Goal: Task Accomplishment & Management: Complete application form

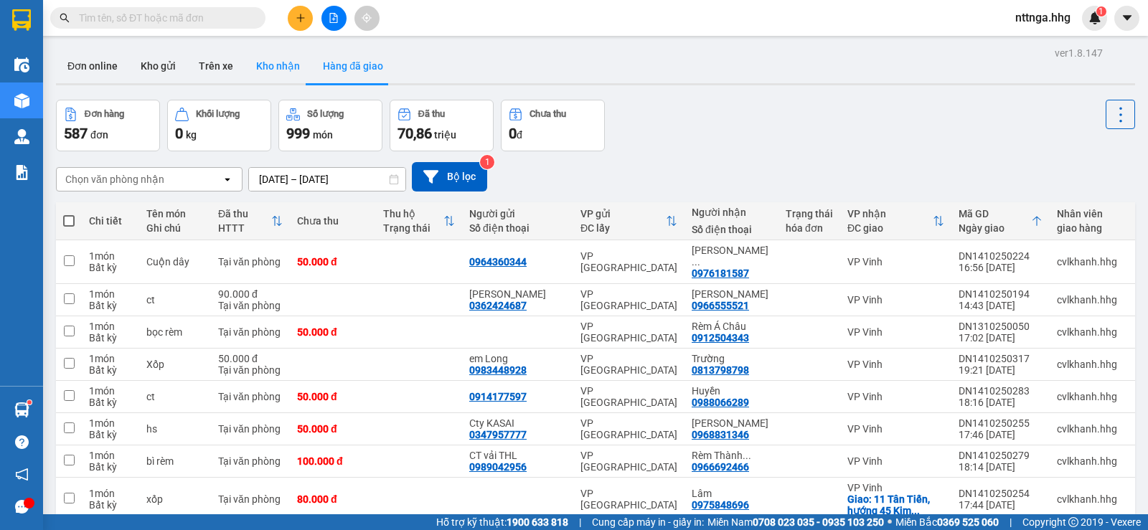
click at [288, 64] on button "Kho nhận" at bounding box center [278, 66] width 67 height 34
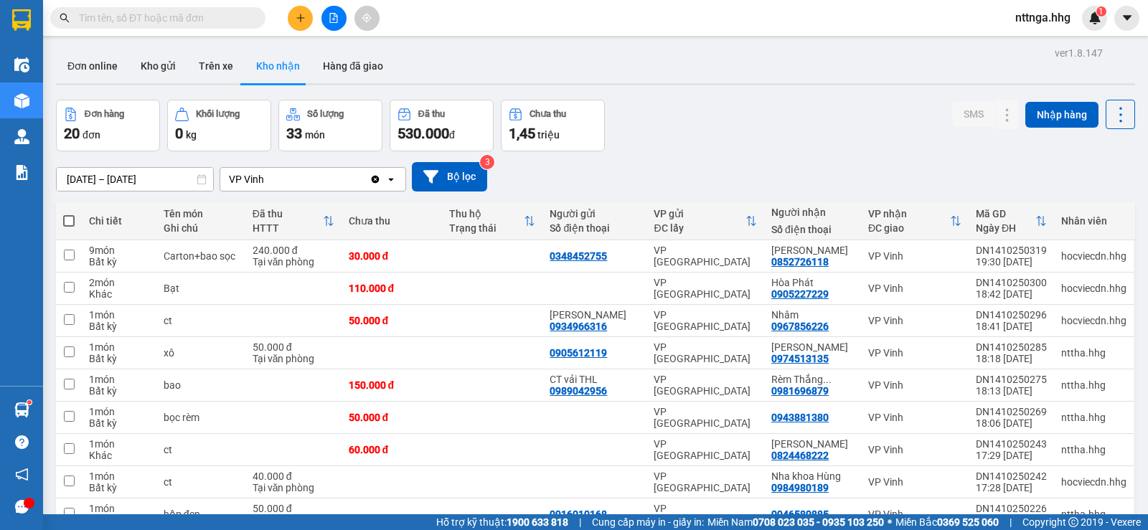
click at [85, 176] on input "[DATE] – [DATE]" at bounding box center [135, 179] width 156 height 23
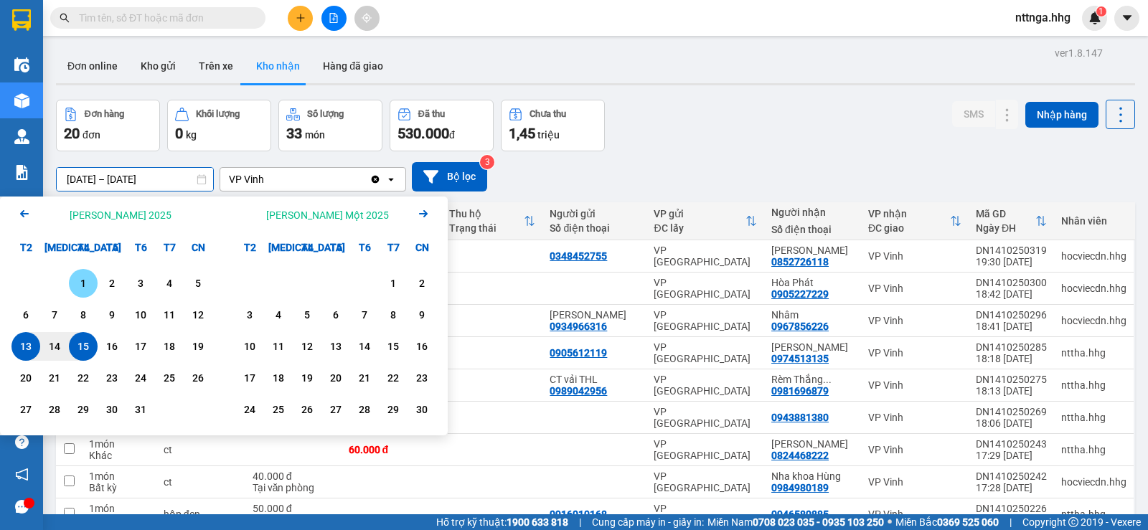
click at [88, 280] on div "1" at bounding box center [83, 283] width 20 height 17
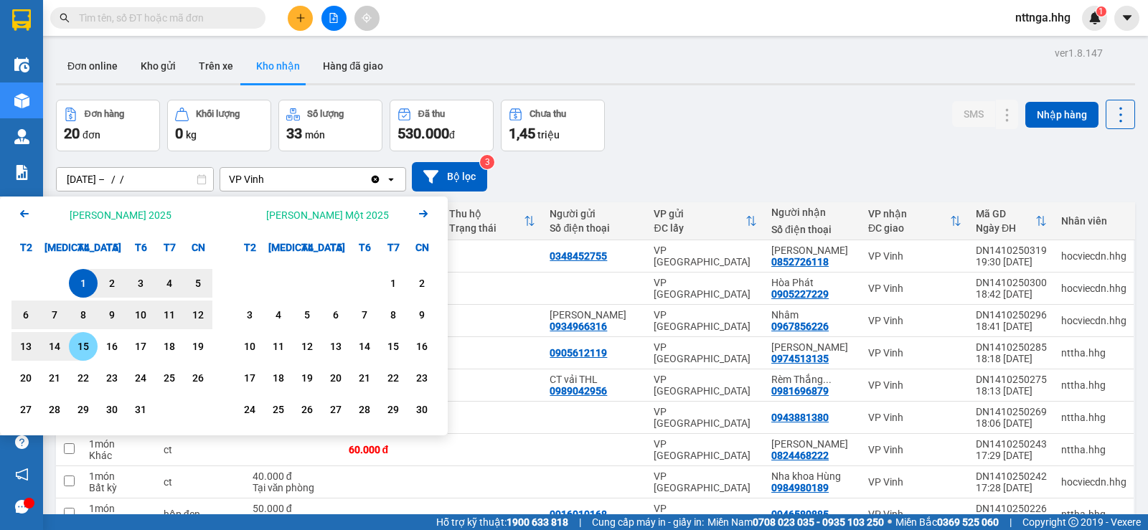
click at [85, 339] on div "15" at bounding box center [83, 346] width 20 height 17
type input "[DATE] – [DATE]"
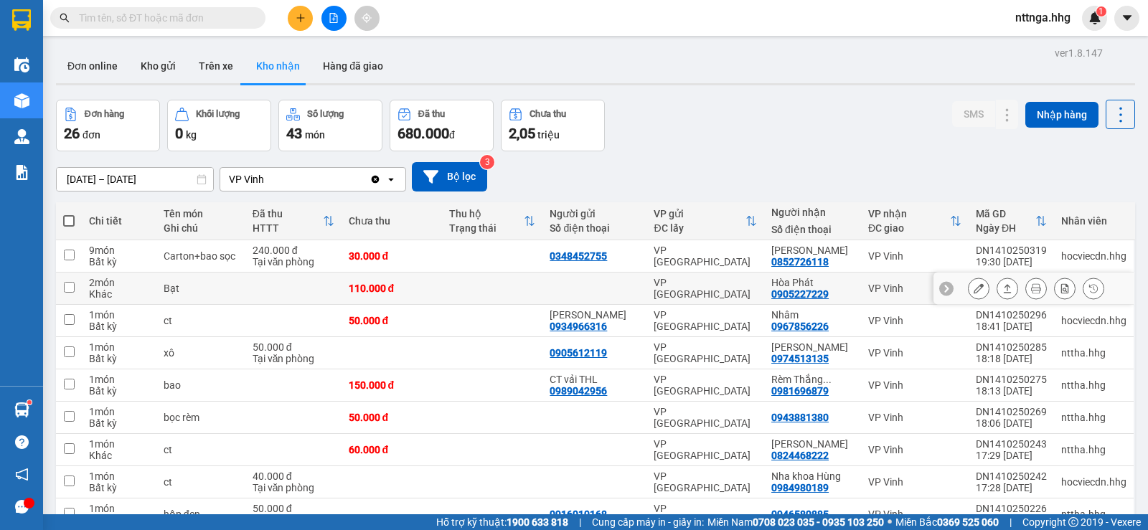
scroll to position [636, 0]
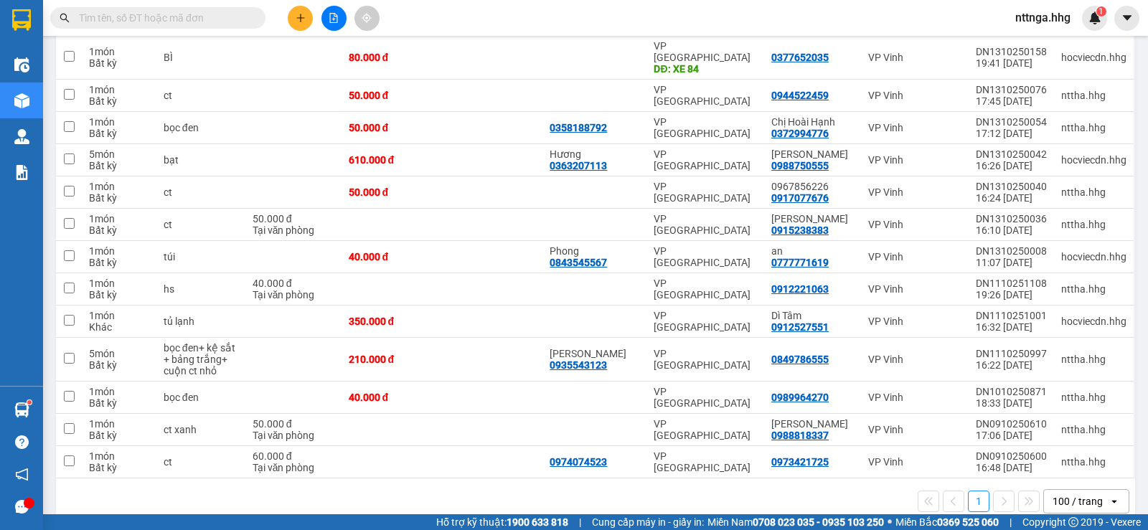
click at [1078, 494] on div "100 / trang" at bounding box center [1078, 501] width 50 height 14
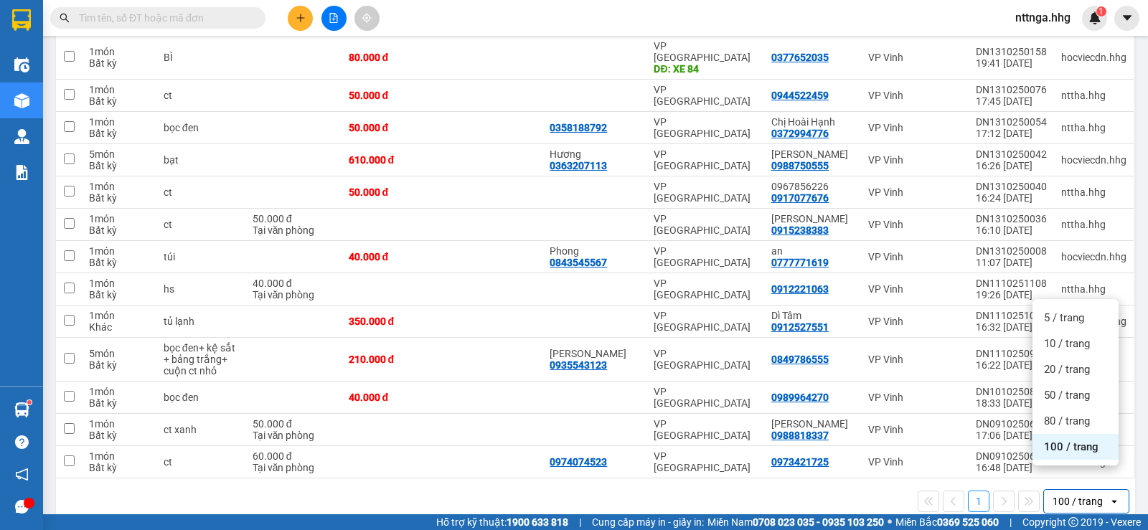
click at [868, 489] on div "1 100 / trang open" at bounding box center [596, 501] width 1068 height 24
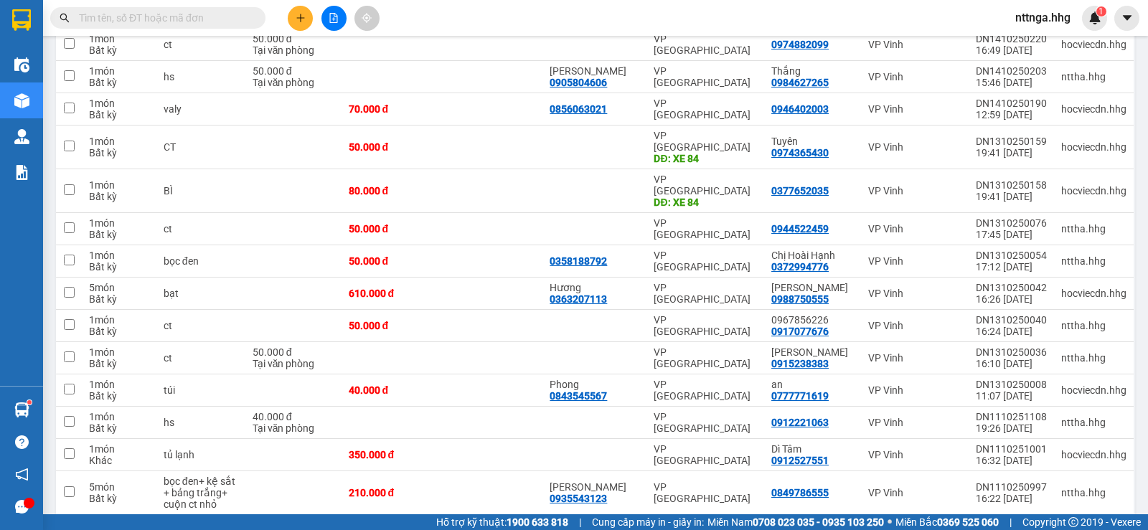
scroll to position [0, 0]
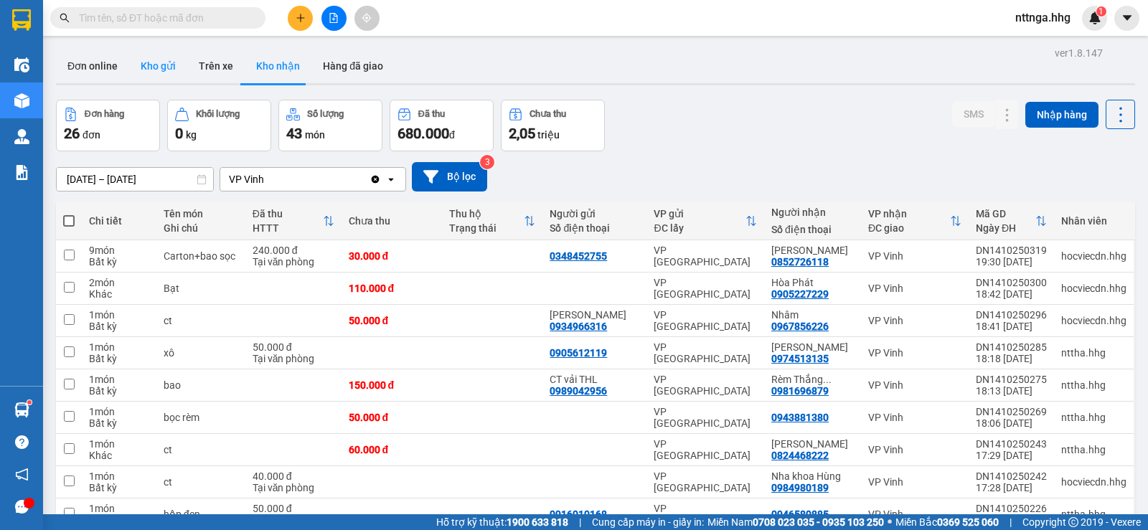
click at [161, 57] on button "Kho gửi" at bounding box center [158, 66] width 58 height 34
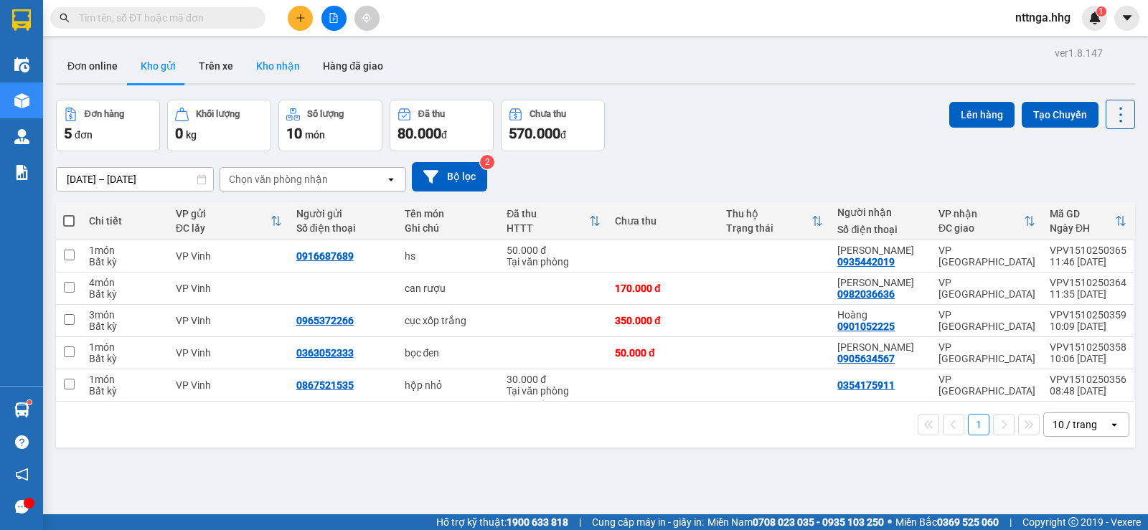
click at [285, 55] on button "Kho nhận" at bounding box center [278, 66] width 67 height 34
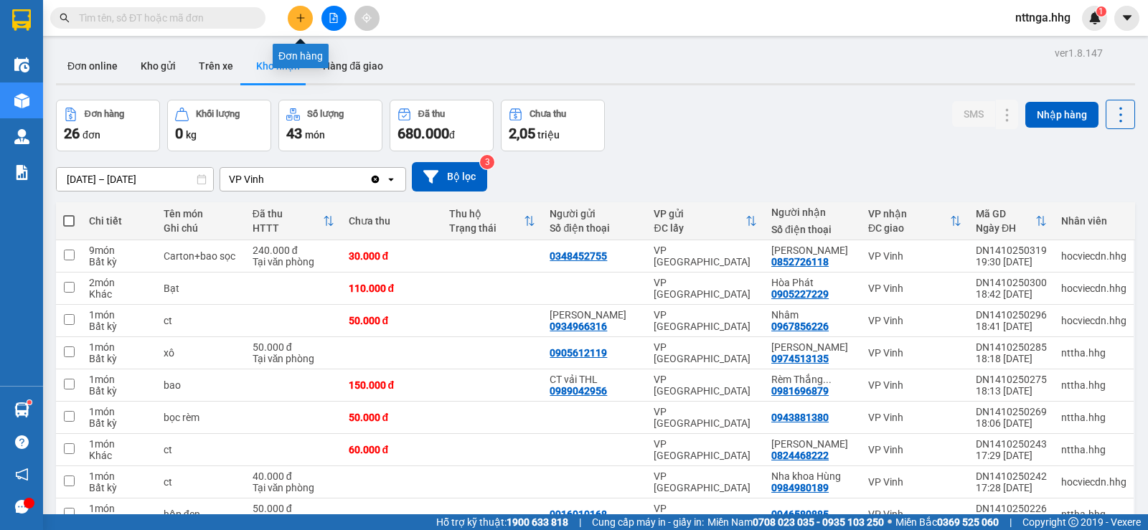
click at [300, 23] on button at bounding box center [300, 18] width 25 height 25
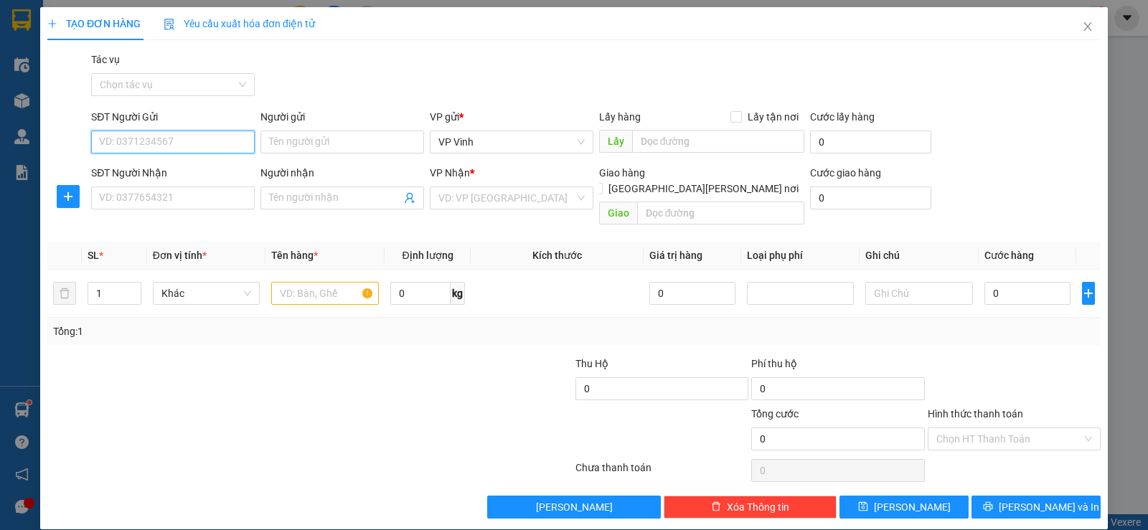
click at [171, 150] on input "SĐT Người Gửi" at bounding box center [173, 142] width 164 height 23
type input "0948628632"
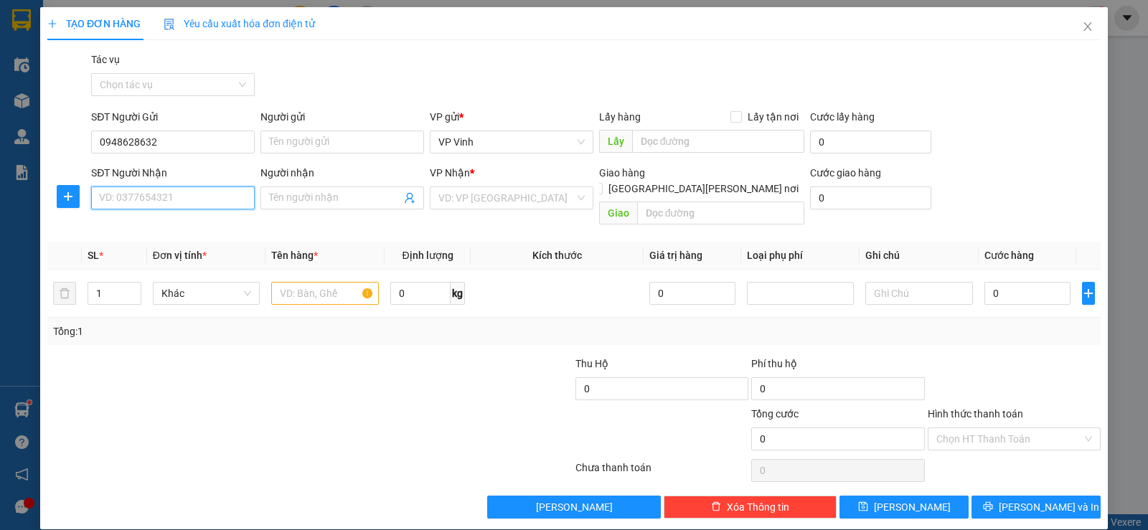
click at [184, 194] on input "SĐT Người Nhận" at bounding box center [173, 198] width 164 height 23
type input "0853210704"
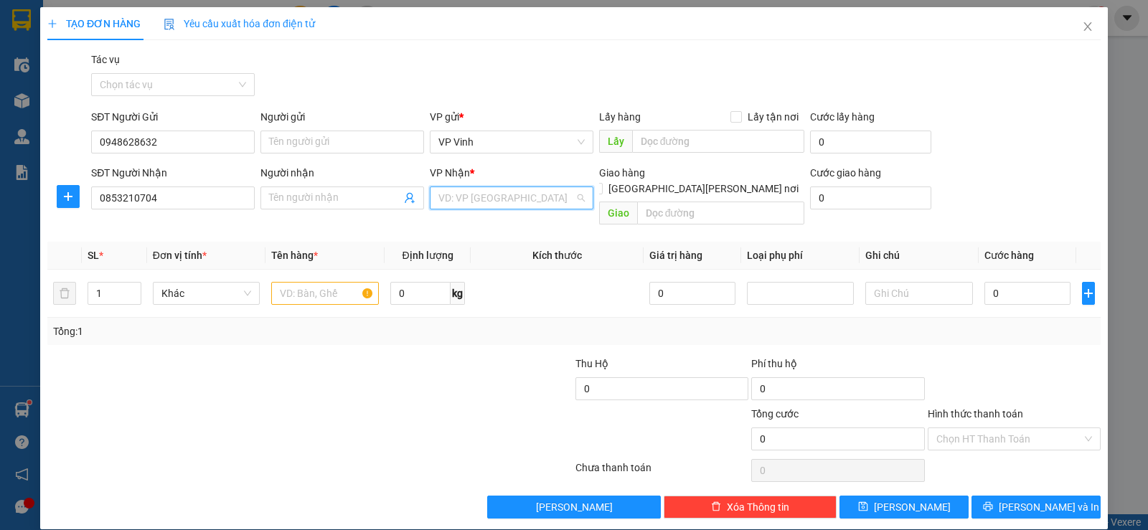
click at [486, 204] on input "search" at bounding box center [506, 198] width 136 height 22
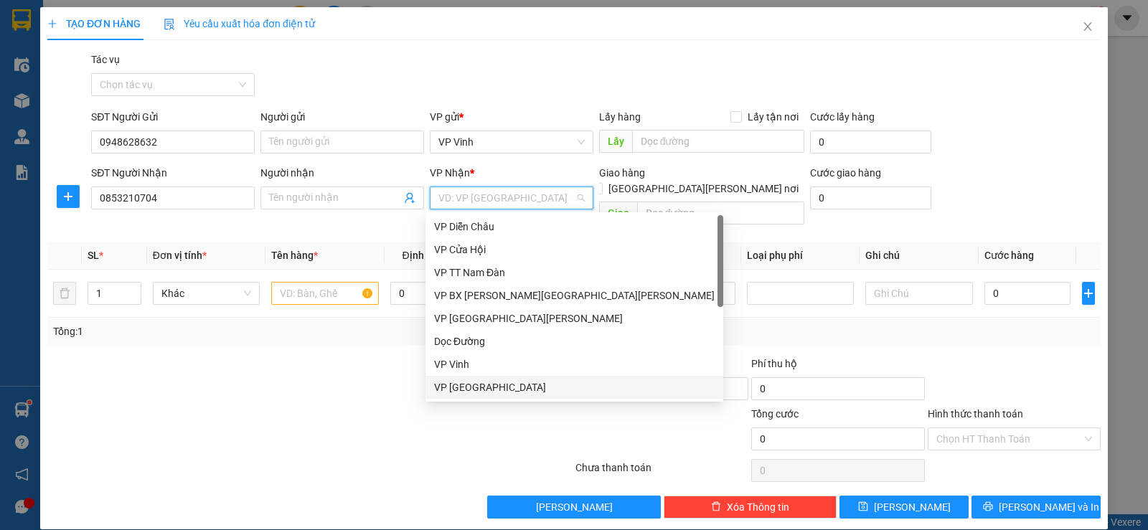
click at [479, 384] on div "VP [GEOGRAPHIC_DATA]" at bounding box center [574, 388] width 281 height 16
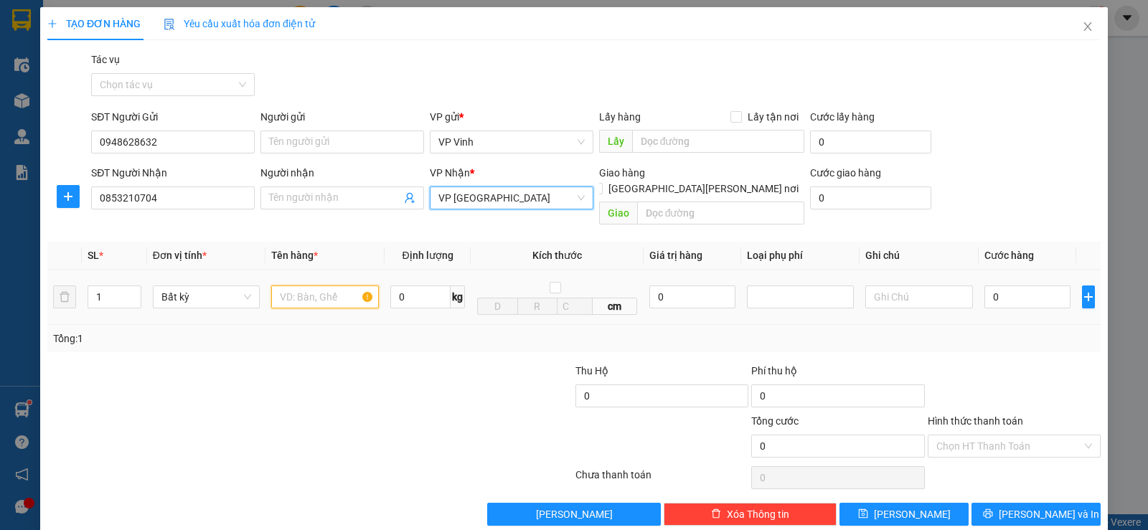
click at [342, 288] on input "text" at bounding box center [325, 297] width 108 height 23
type input "BỌC ĐEN"
click at [601, 183] on input "[GEOGRAPHIC_DATA][PERSON_NAME] nơi" at bounding box center [596, 188] width 10 height 10
checkbox input "true"
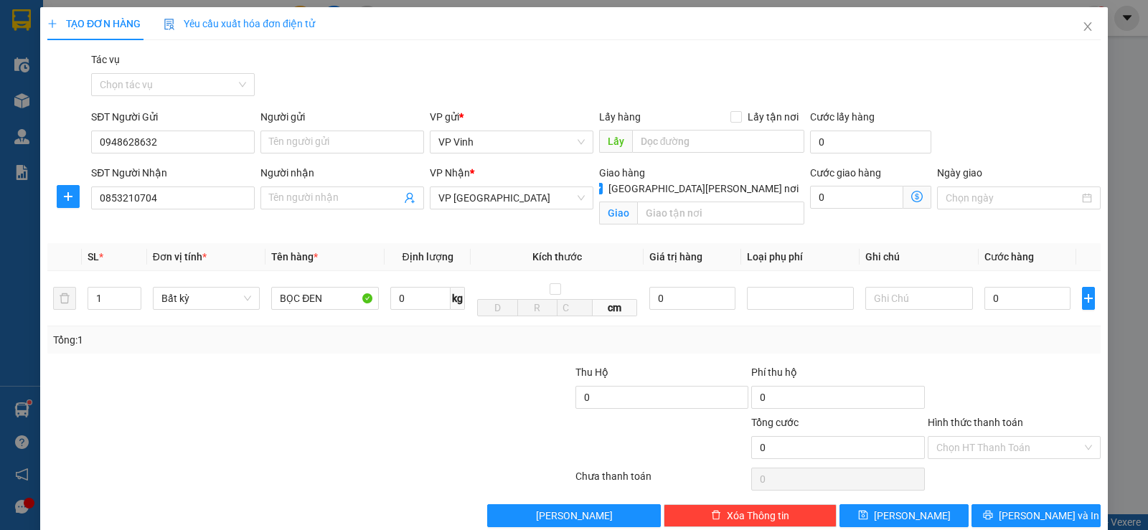
click at [708, 209] on div "Giao" at bounding box center [702, 213] width 206 height 23
click at [708, 202] on input "text" at bounding box center [721, 213] width 168 height 23
click at [687, 204] on input "text" at bounding box center [721, 213] width 168 height 23
type input "S"
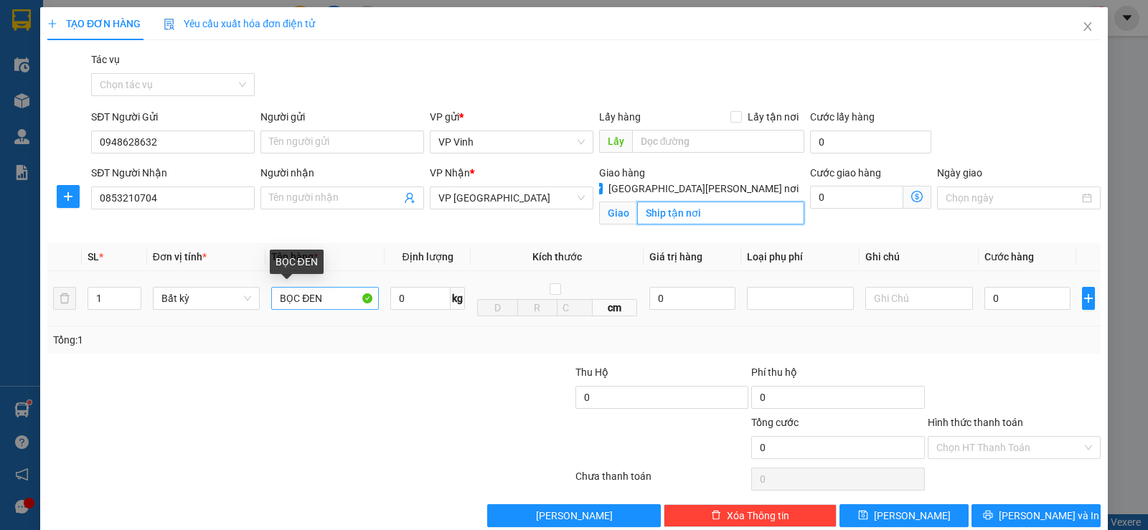
type input "Ship tận nơi"
drag, startPoint x: 329, startPoint y: 301, endPoint x: 269, endPoint y: 291, distance: 60.3
click at [271, 291] on input "BỌC ĐEN" at bounding box center [325, 298] width 108 height 23
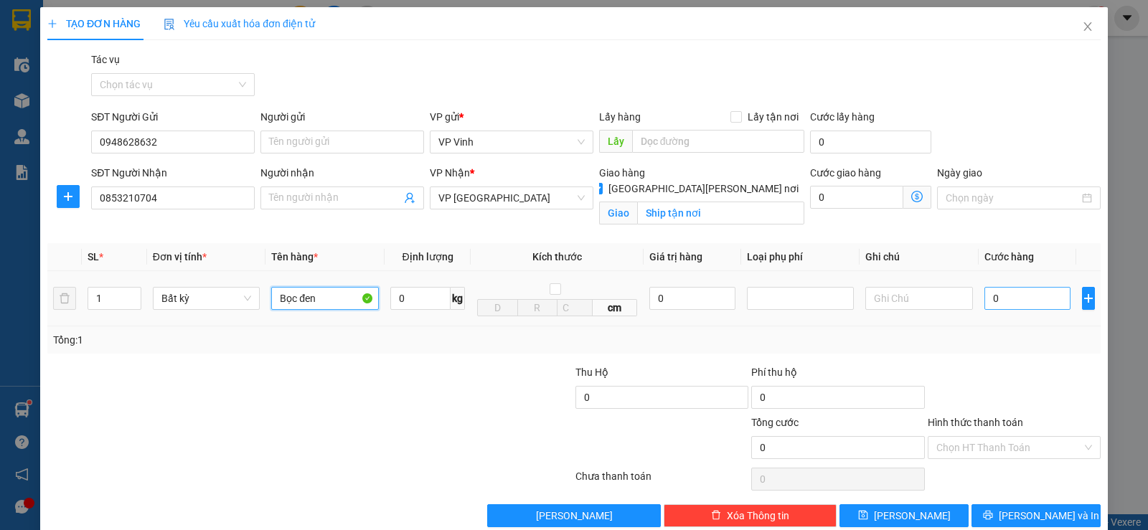
type input "Bọc đen"
click at [1015, 305] on input "0" at bounding box center [1027, 298] width 86 height 23
type input "5"
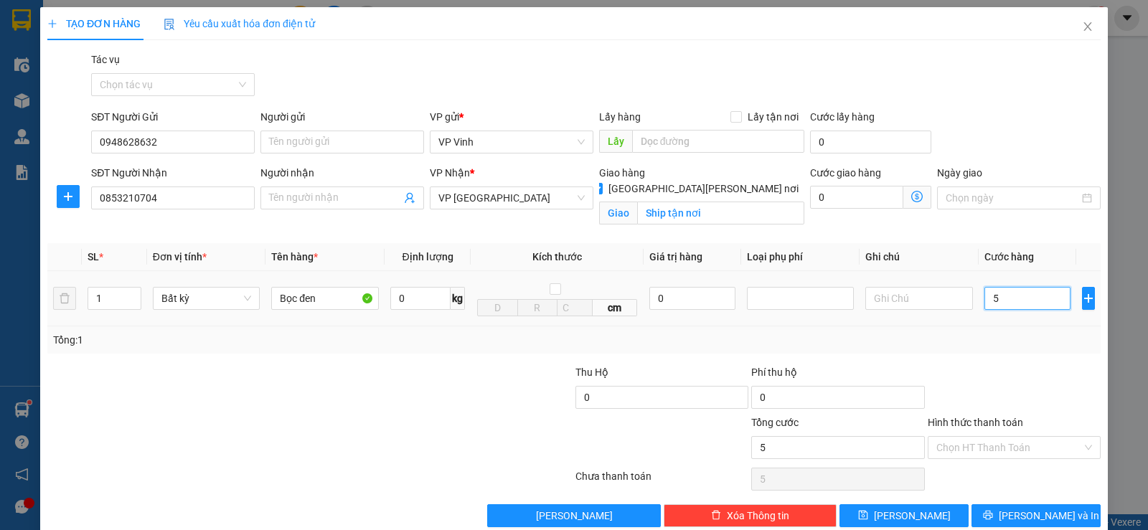
type input "50"
type input "500"
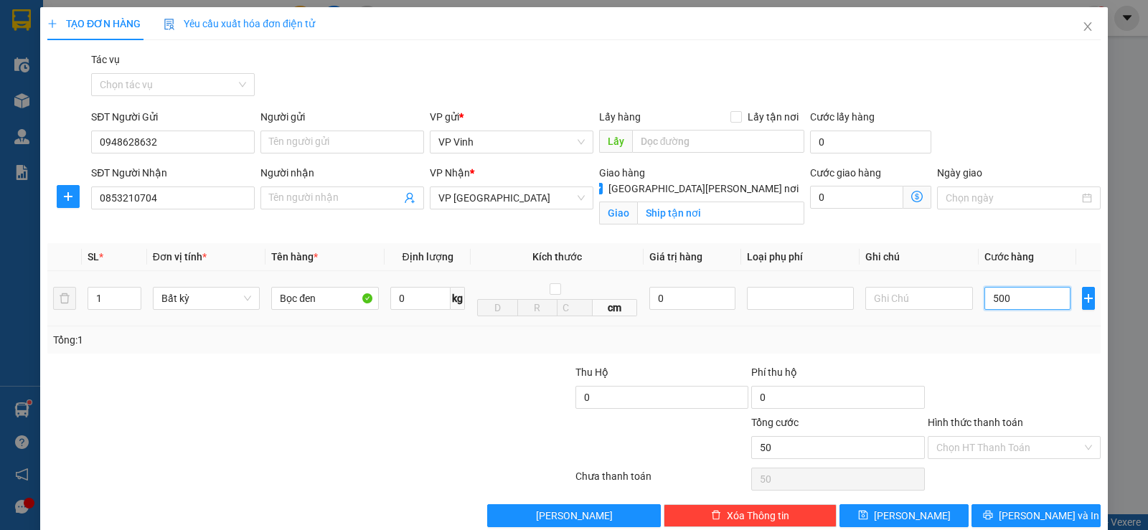
type input "500"
type input "5.000"
type input "50.000"
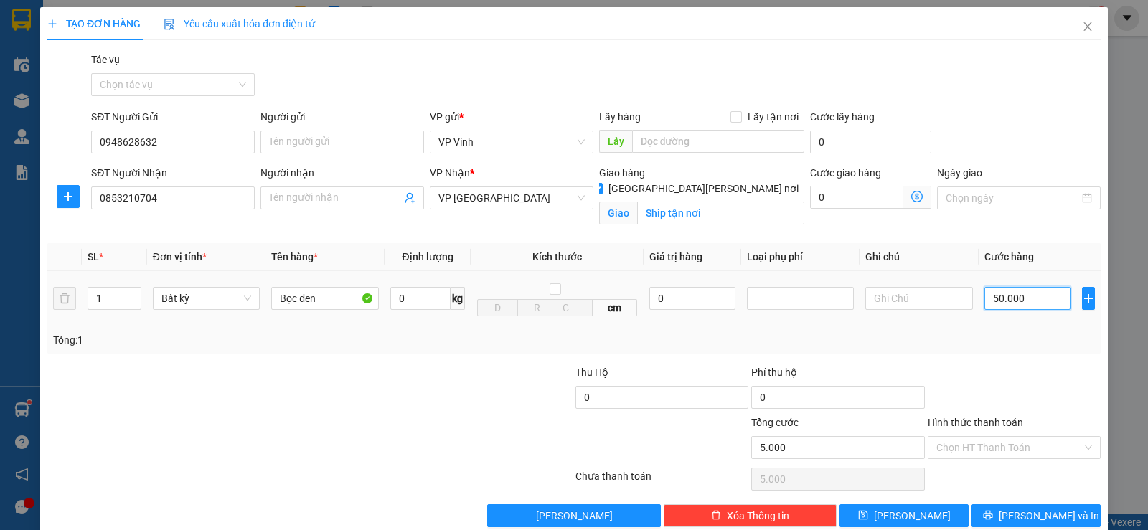
type input "50.000"
click at [1048, 518] on span "[PERSON_NAME] và In" at bounding box center [1049, 516] width 100 height 16
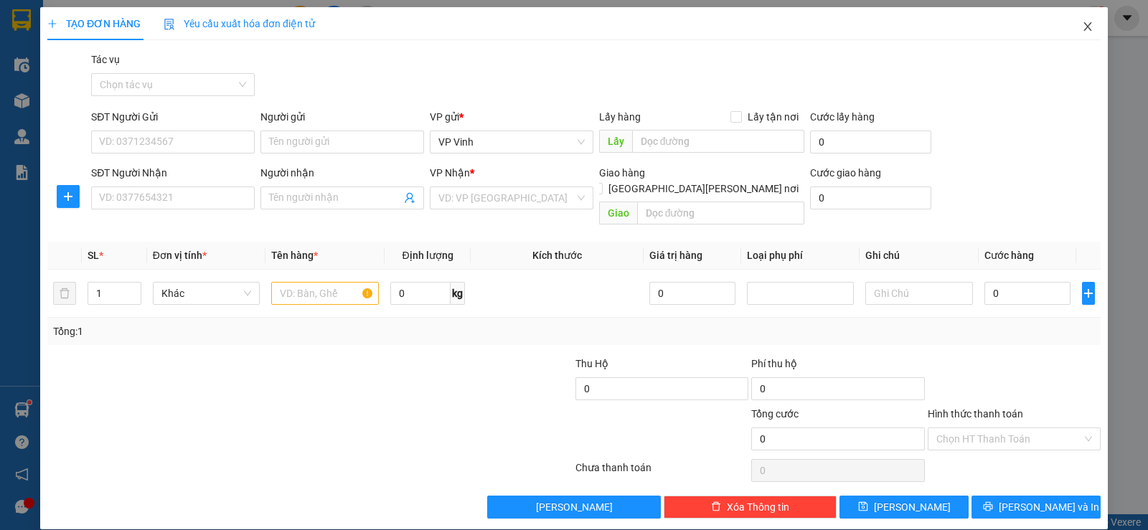
click at [1082, 28] on icon "close" at bounding box center [1087, 26] width 11 height 11
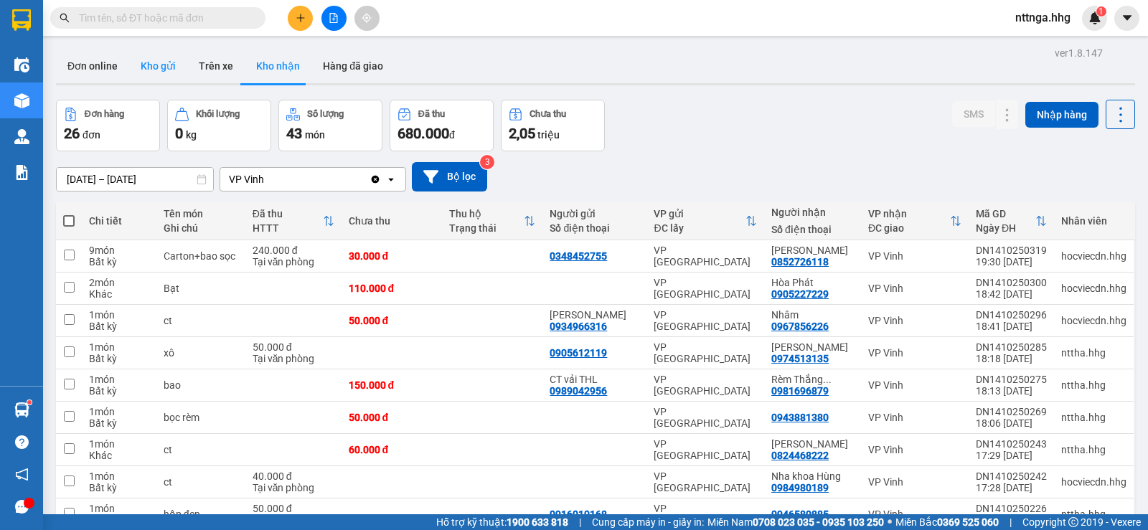
click at [174, 56] on button "Kho gửi" at bounding box center [158, 66] width 58 height 34
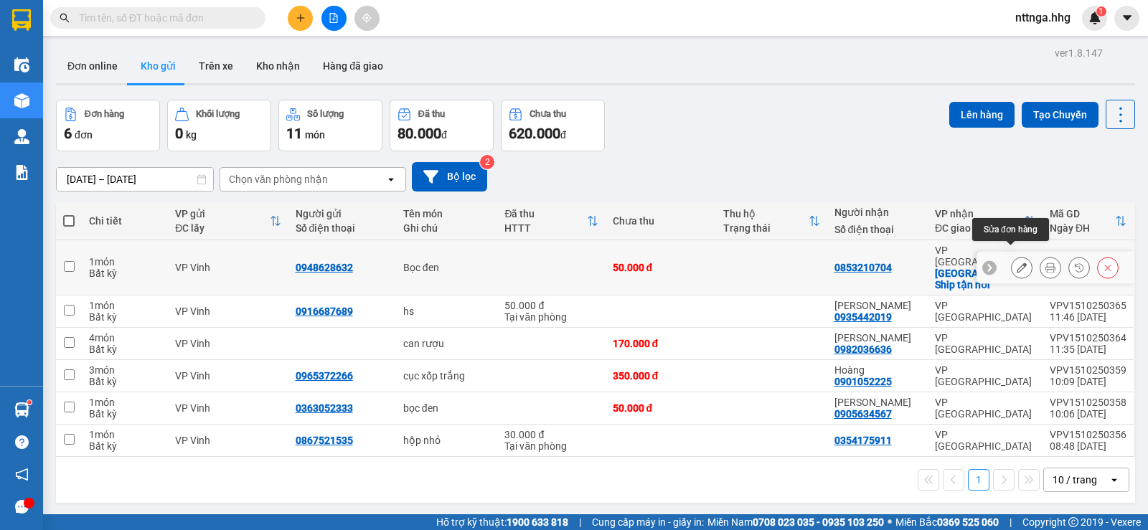
click at [1018, 255] on button at bounding box center [1022, 267] width 20 height 25
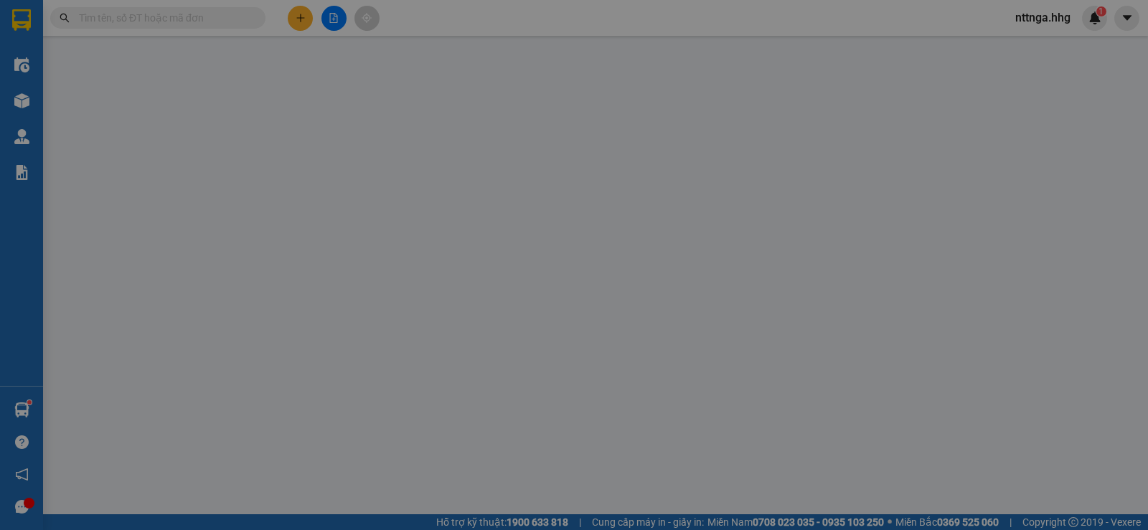
type input "0948628632"
type input "0853210704"
checkbox input "true"
type input "Ship tận nơi"
type input "0"
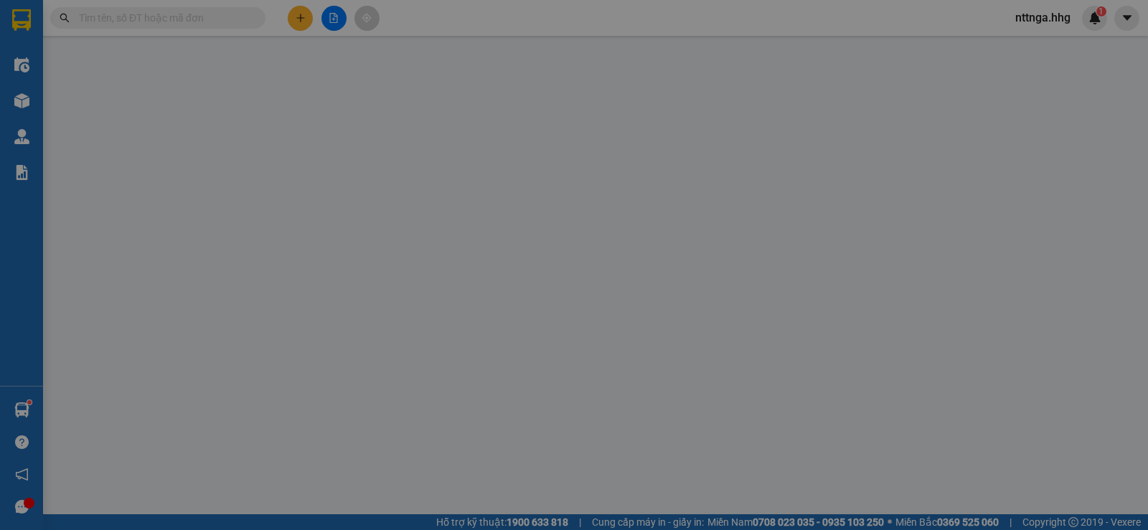
type input "50.000"
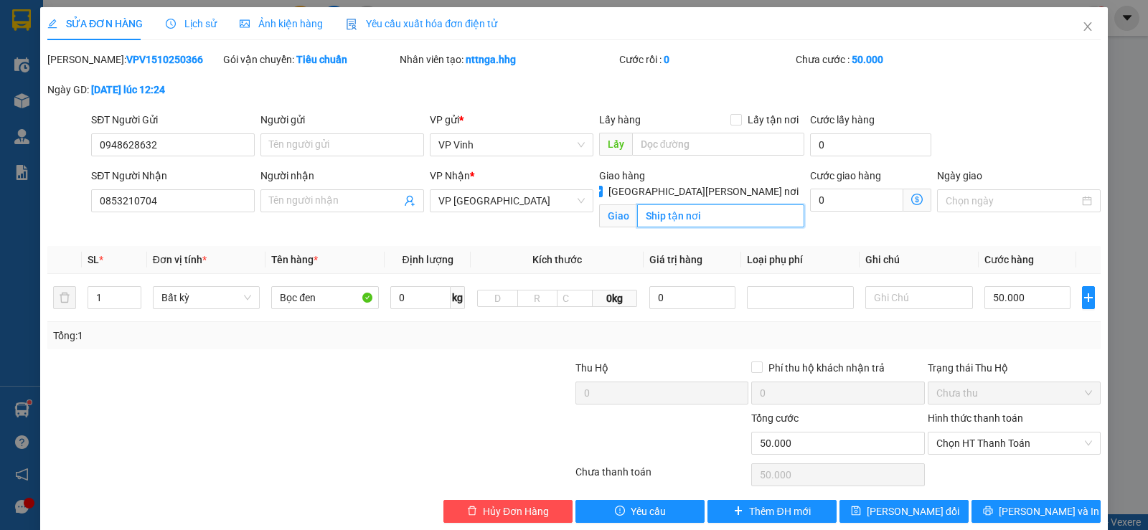
click at [731, 204] on input "Ship tận nơi" at bounding box center [721, 215] width 168 height 23
type input "4"
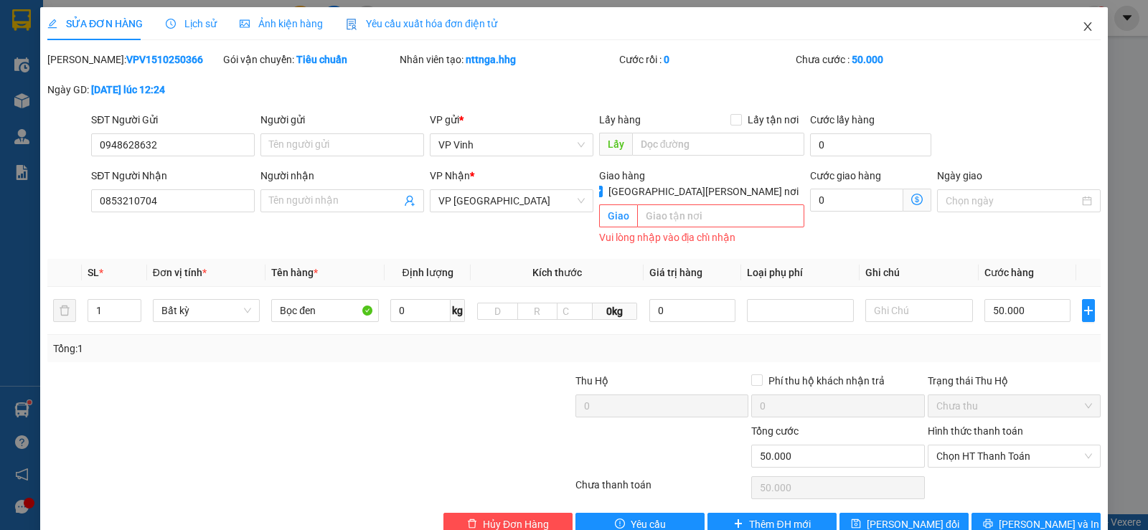
click at [1082, 30] on icon "close" at bounding box center [1087, 26] width 11 height 11
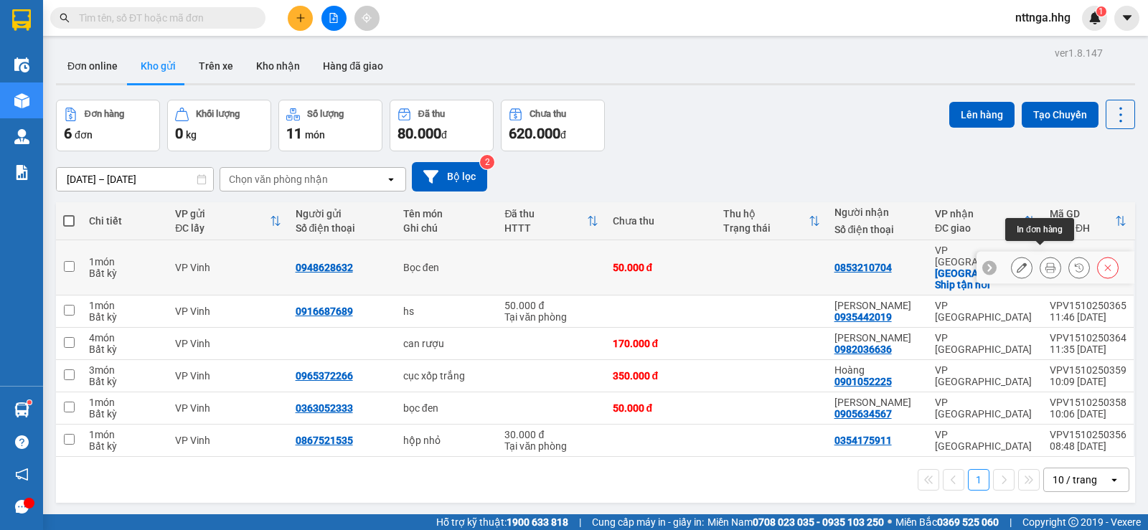
click at [1045, 263] on icon at bounding box center [1050, 268] width 10 height 10
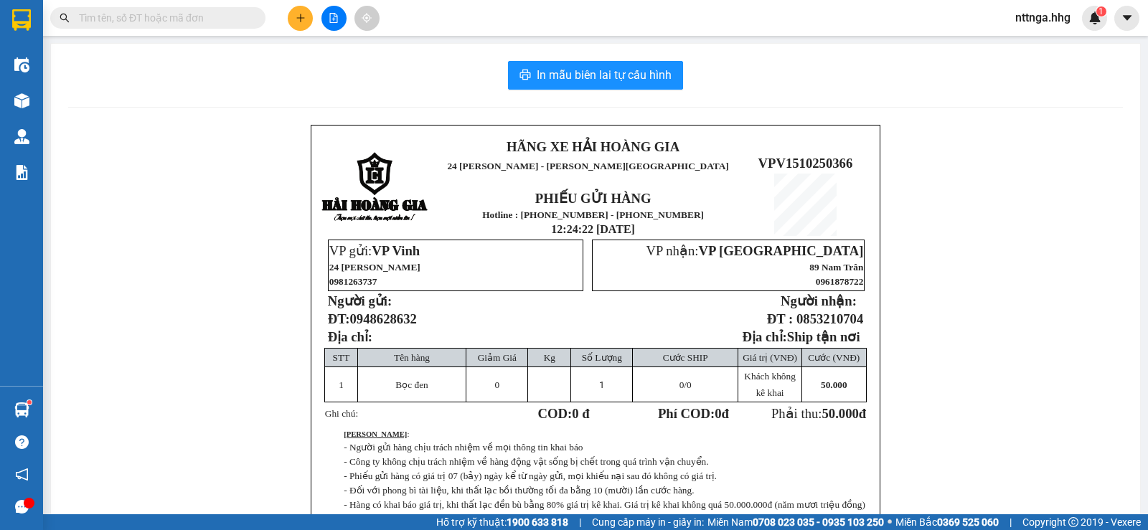
click at [655, 93] on div "In mẫu biên lai tự [PERSON_NAME] HÃNG XE [PERSON_NAME] GIA 24 [PERSON_NAME] - […" at bounding box center [595, 343] width 1089 height 598
click at [655, 82] on span "In mẫu biên lai tự cấu hình" at bounding box center [604, 75] width 135 height 18
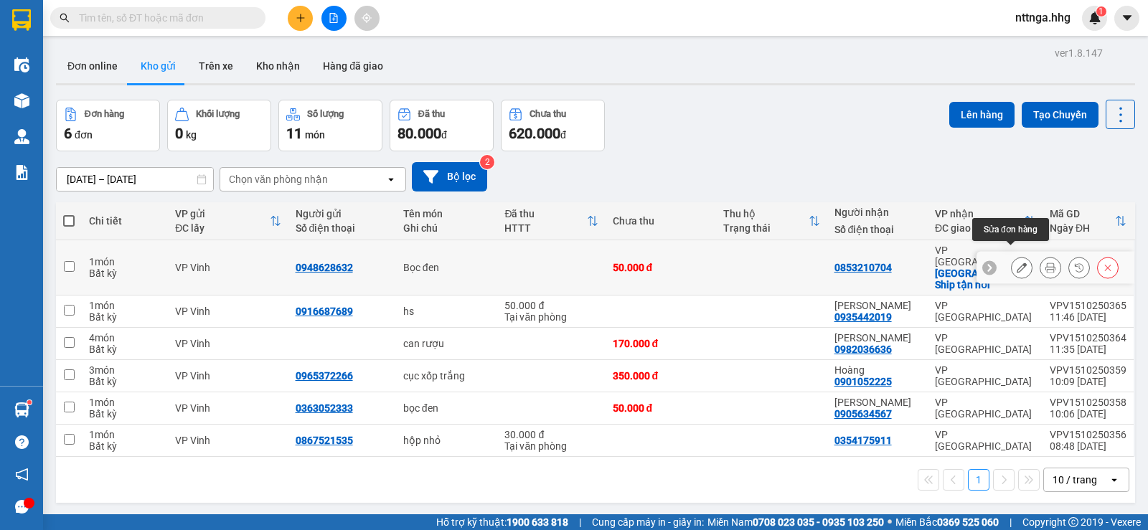
click at [1012, 255] on button at bounding box center [1022, 267] width 20 height 25
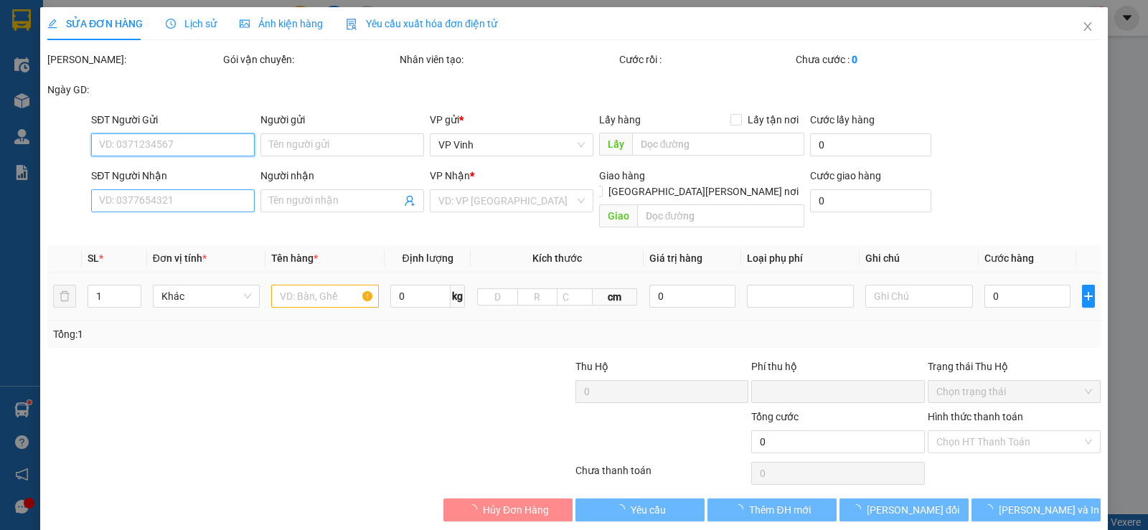
type input "0948628632"
type input "0853210704"
checkbox input "true"
type input "Ship tận nơi"
type input "0"
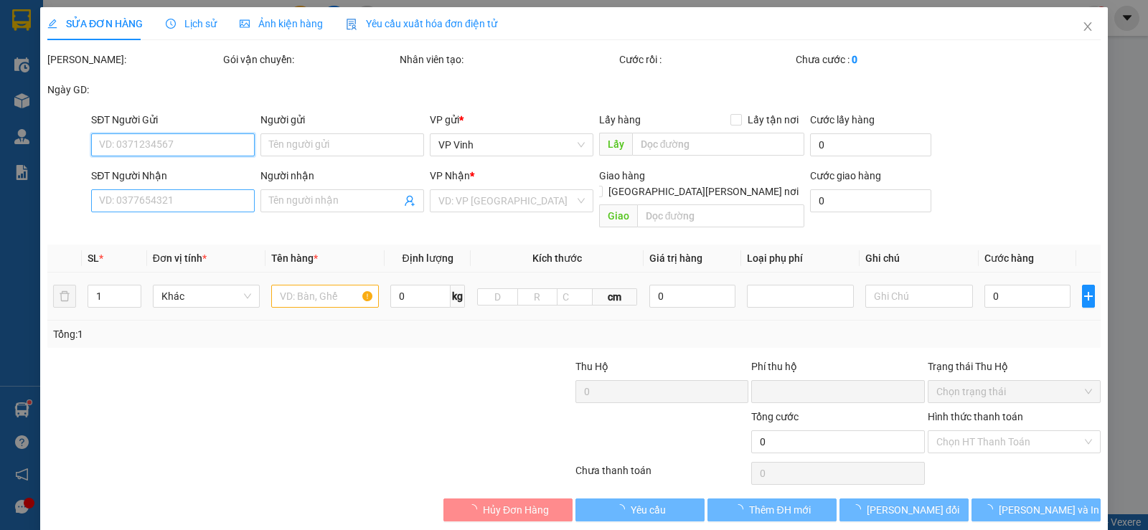
type input "50.000"
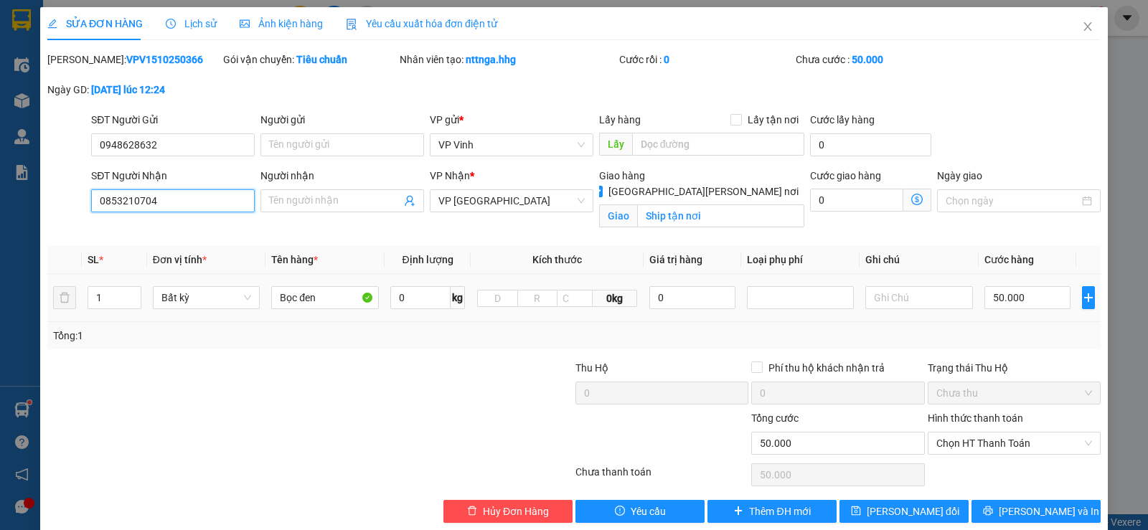
drag, startPoint x: 210, startPoint y: 199, endPoint x: 50, endPoint y: 200, distance: 160.0
click at [50, 200] on div "SĐT Người [PERSON_NAME] 0853210704 0853210704 Người [PERSON_NAME] Tên người [PE…" at bounding box center [574, 201] width 1056 height 67
click at [1082, 29] on icon "close" at bounding box center [1087, 26] width 11 height 11
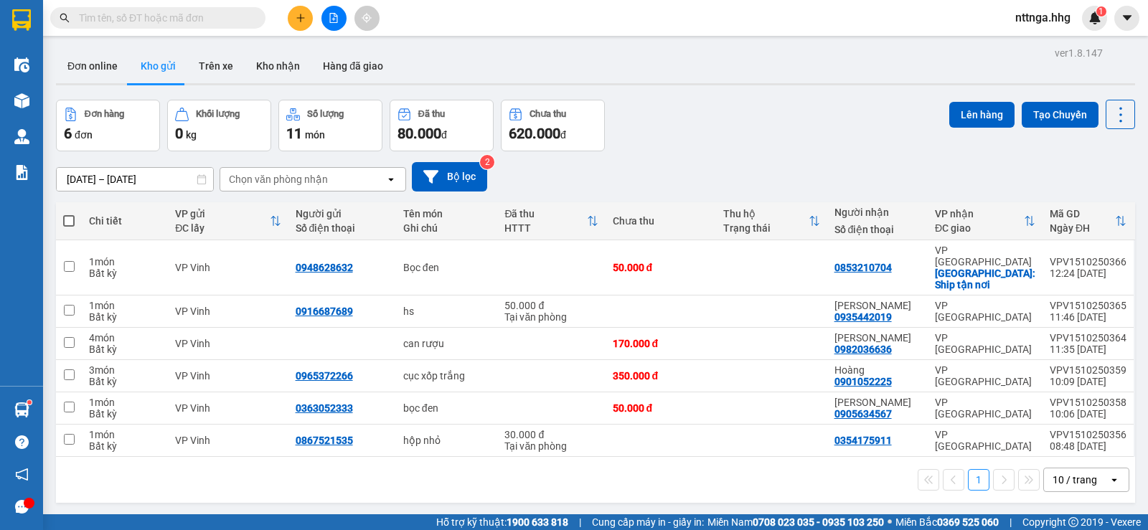
click at [204, 23] on input "text" at bounding box center [163, 18] width 169 height 16
paste input "0853210704"
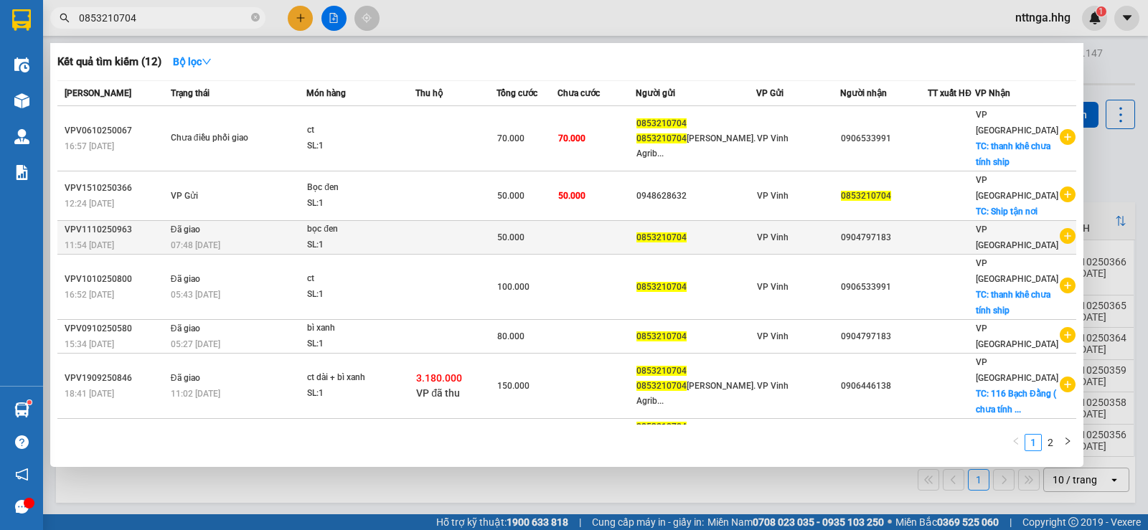
type input "0853210704"
click at [920, 230] on div "0904797183" at bounding box center [884, 237] width 86 height 15
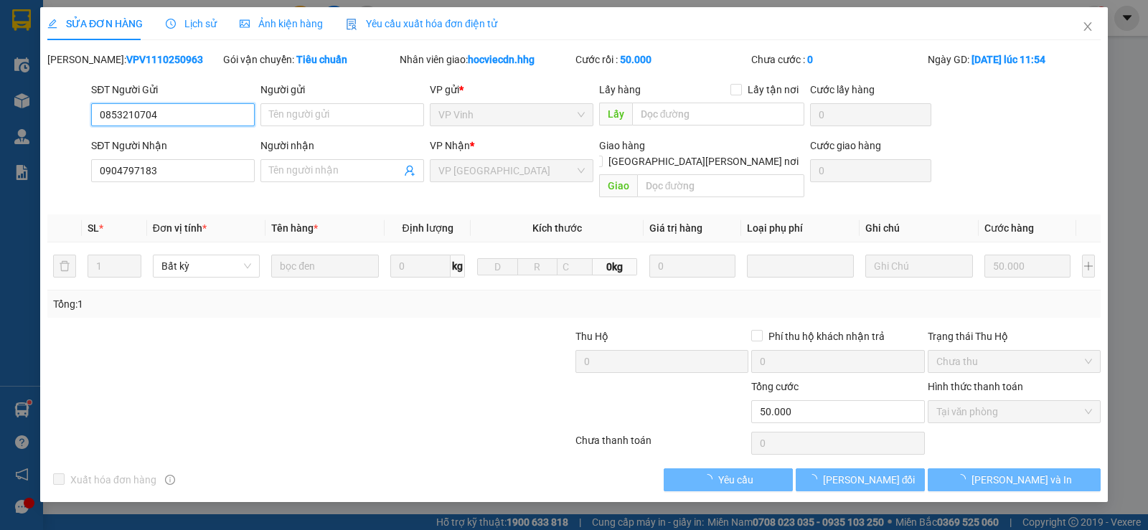
type input "0853210704"
type input "0904797183"
type input "0"
type input "50.000"
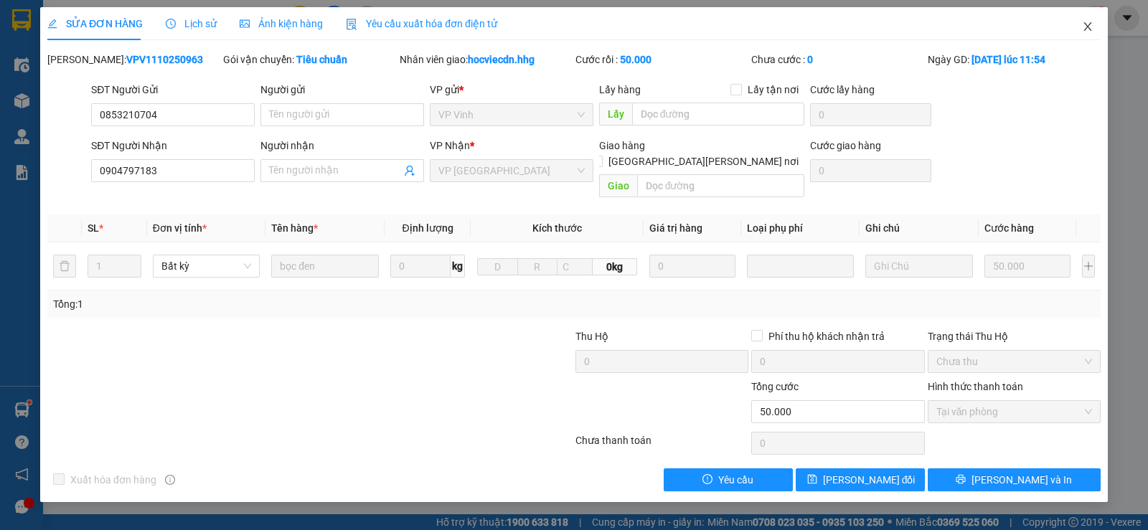
click at [1083, 27] on icon "close" at bounding box center [1087, 26] width 11 height 11
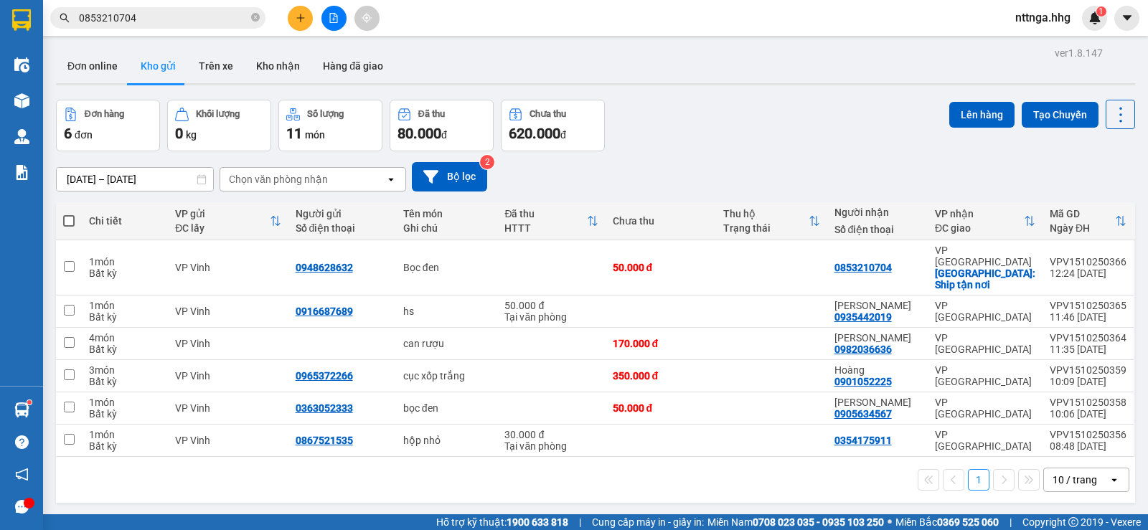
click at [202, 17] on input "0853210704" at bounding box center [163, 18] width 169 height 16
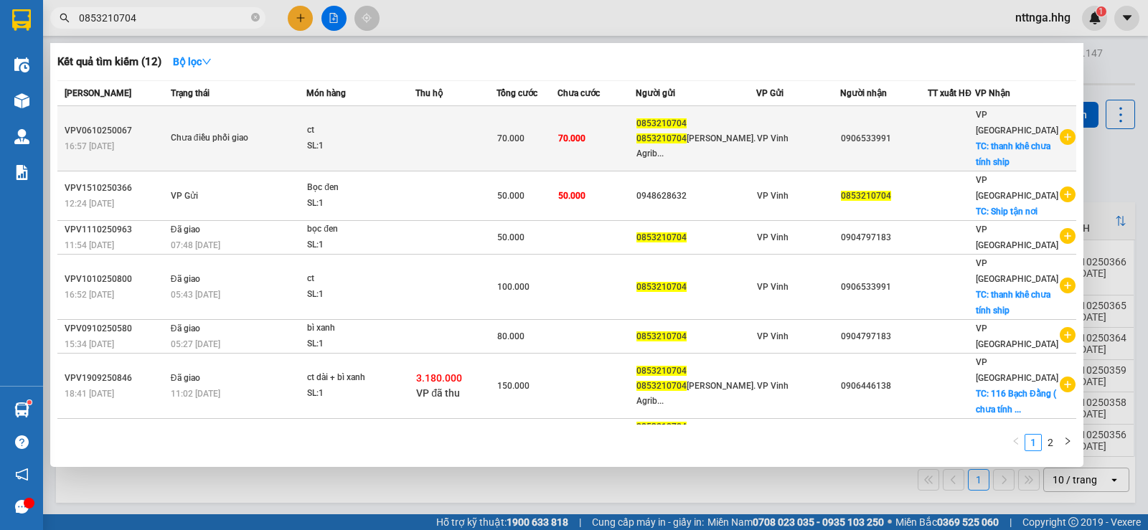
click at [946, 132] on div at bounding box center [951, 138] width 46 height 15
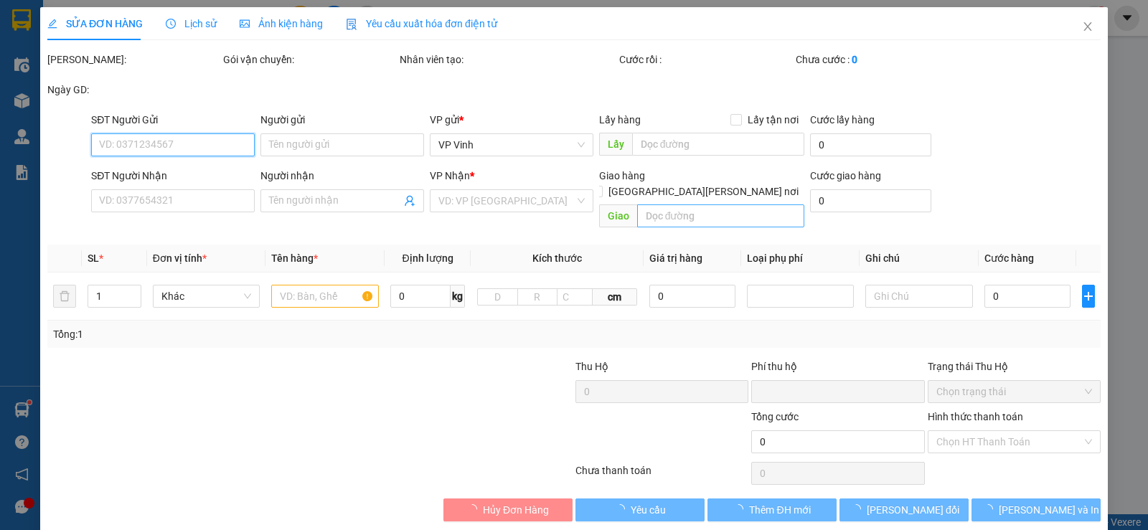
type input "0853210704"
type input "0853210704 [PERSON_NAME]. Agribank"
type input "0906533991"
checkbox input "true"
type input "thanh khê chưa tính ship"
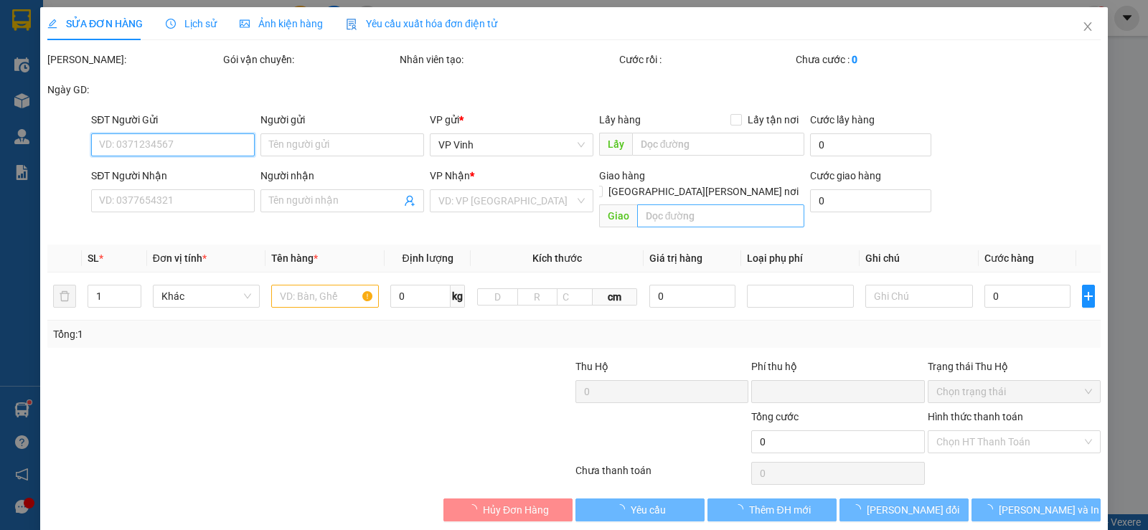
type input "0"
type input "70.000"
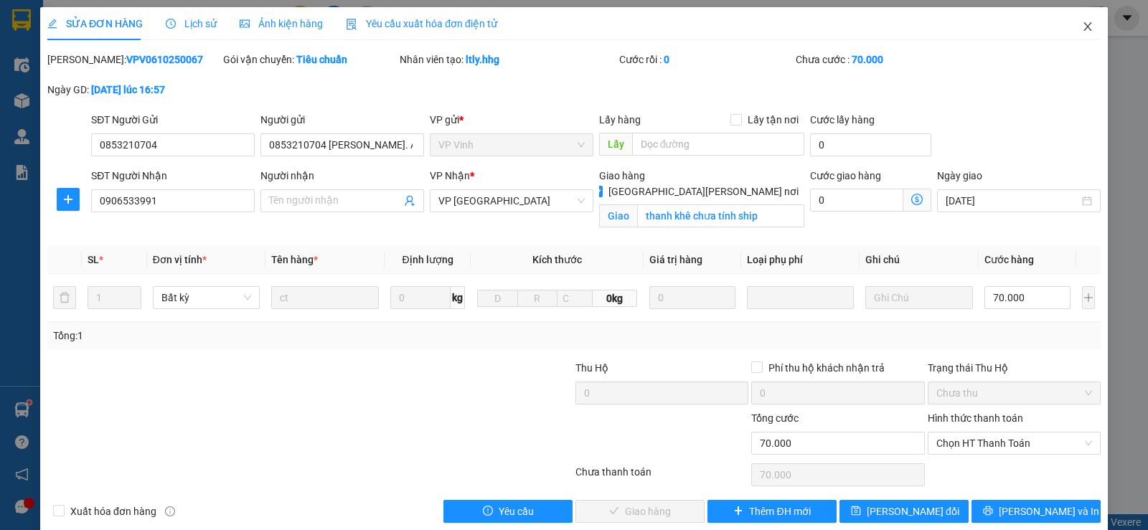
click at [1085, 32] on span "Close" at bounding box center [1088, 27] width 40 height 40
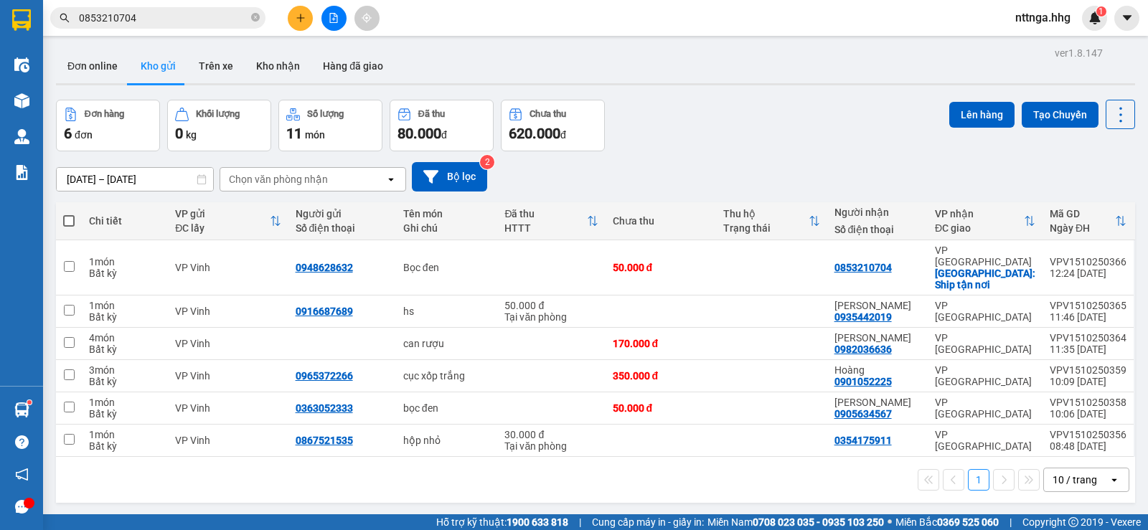
click at [219, 21] on input "0853210704" at bounding box center [163, 18] width 169 height 16
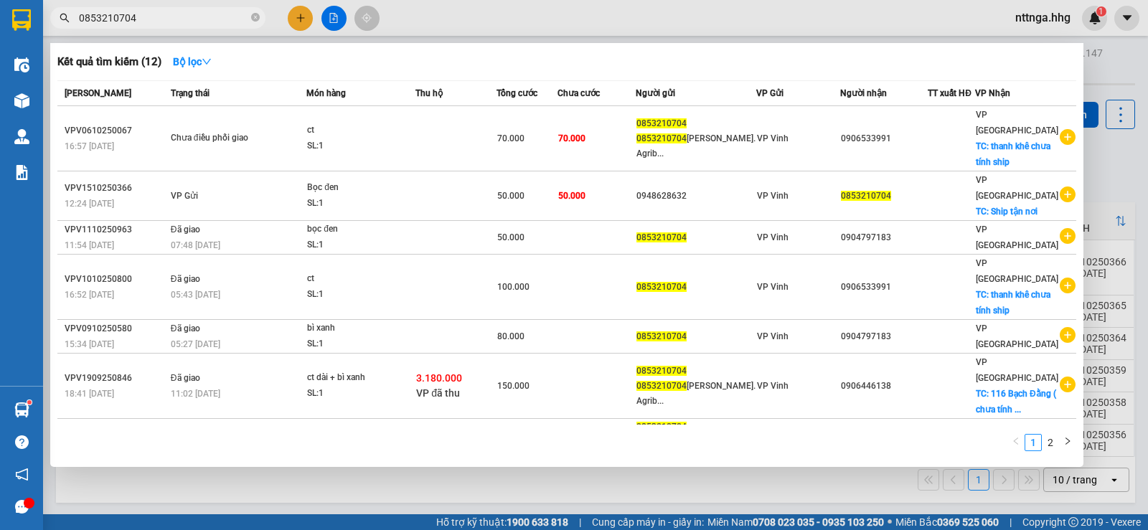
click at [1113, 76] on div at bounding box center [574, 265] width 1148 height 530
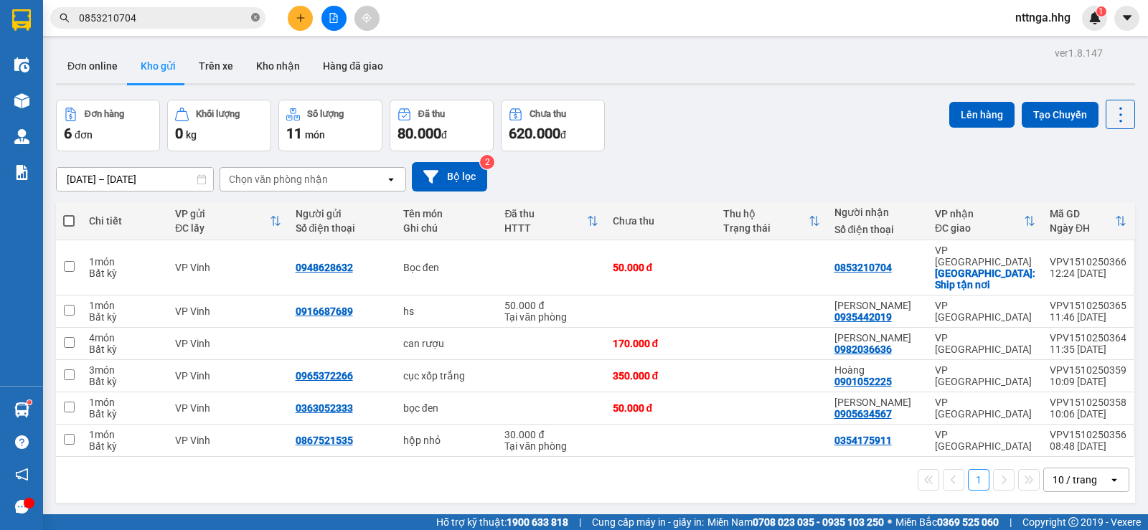
click at [255, 12] on span at bounding box center [255, 18] width 9 height 14
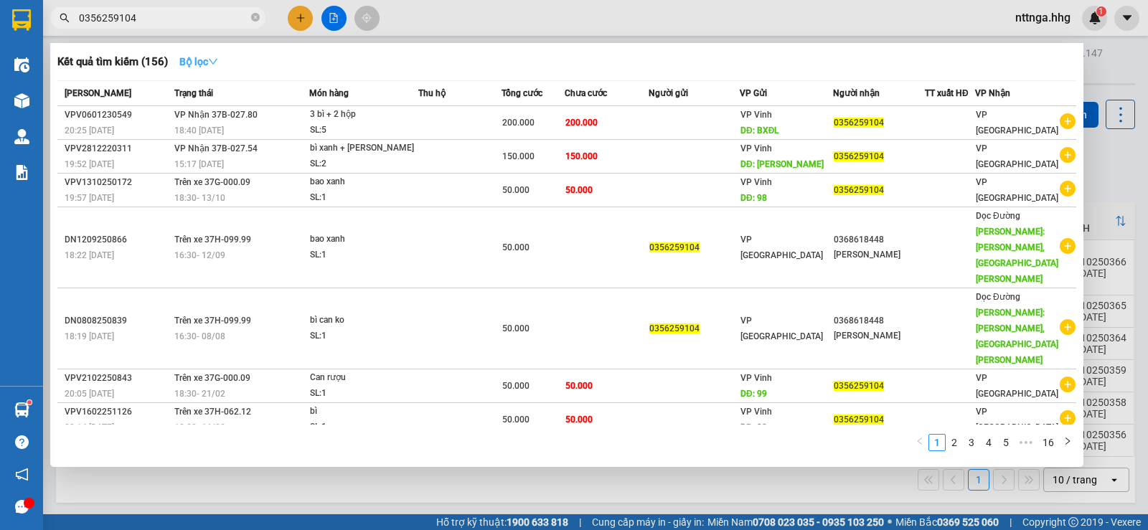
type input "0356259104"
click at [215, 65] on icon "down" at bounding box center [213, 62] width 10 height 10
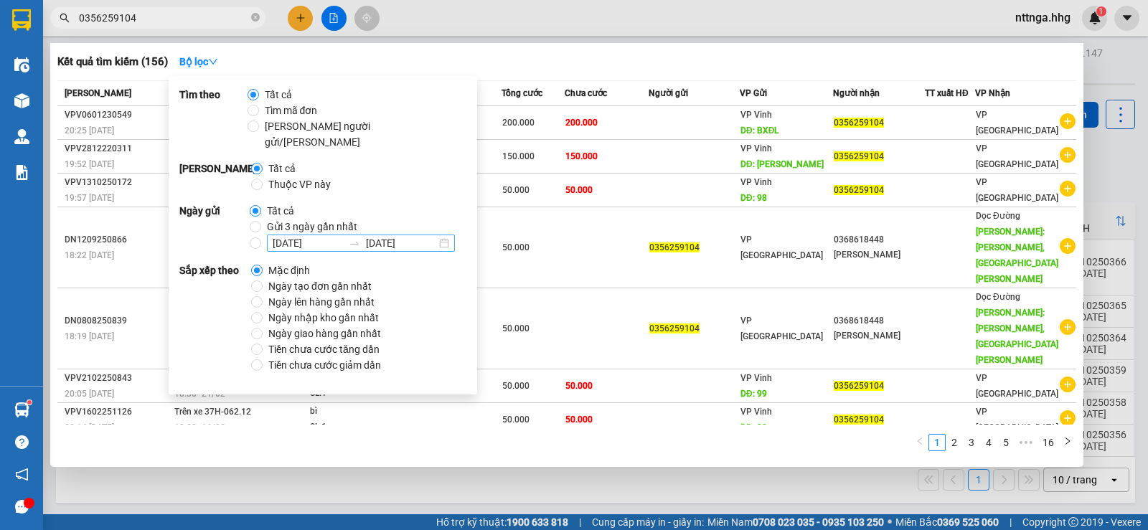
click at [280, 235] on input "[DATE]" at bounding box center [308, 243] width 70 height 16
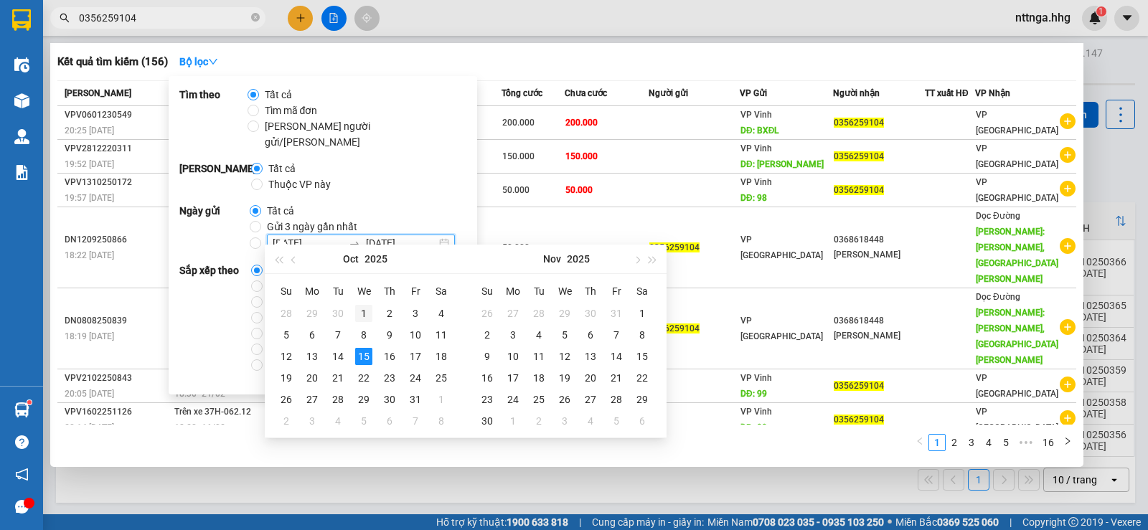
type input "[DATE]"
click at [365, 308] on div "1" at bounding box center [363, 313] width 17 height 17
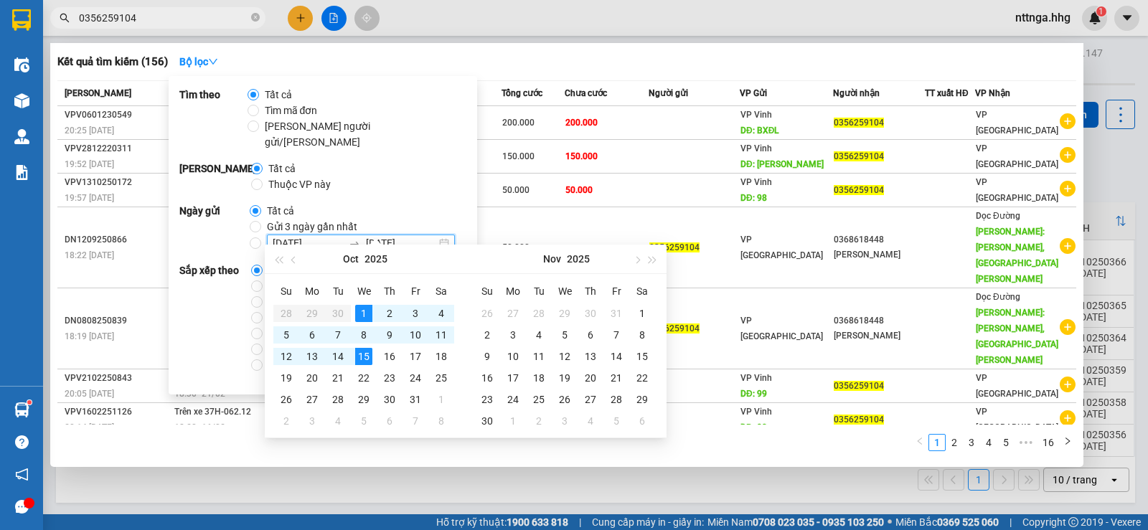
click at [450, 182] on div "[PERSON_NAME] cả [PERSON_NAME] mã [PERSON_NAME] người gửi/[PERSON_NAME] vi Tất …" at bounding box center [323, 235] width 309 height 319
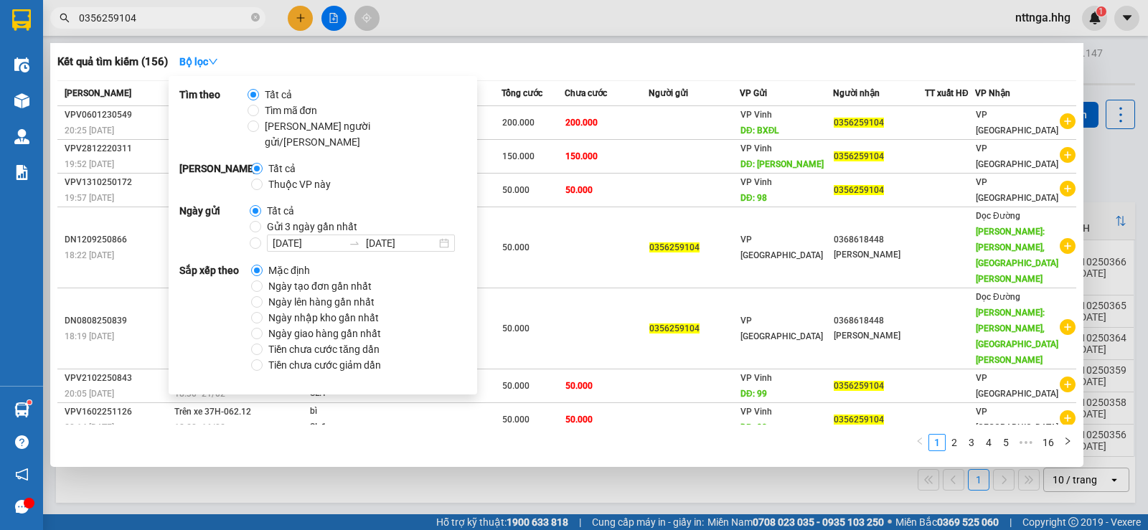
click at [417, 281] on div "Sắp xếp theo Mặc định Ngày tạo [PERSON_NAME] nhất Ngày lên hàng gần nhất Ngày n…" at bounding box center [322, 318] width 287 height 110
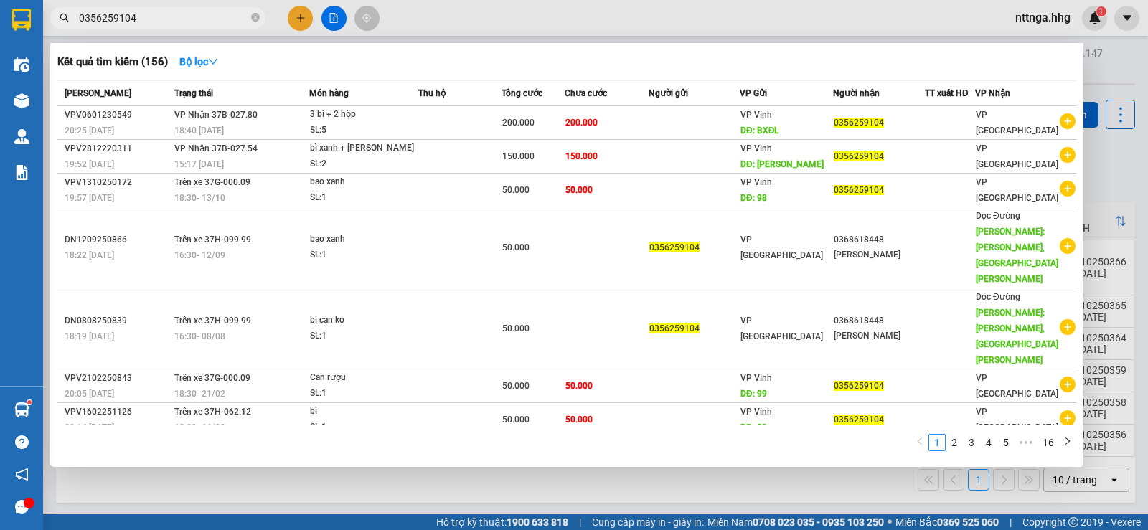
click at [603, 56] on div "Kết quả [PERSON_NAME] ( 156 ) Bộ lọc" at bounding box center [566, 61] width 1019 height 23
click at [260, 19] on span "0356259104" at bounding box center [157, 18] width 215 height 22
click at [250, 19] on span "0356259104" at bounding box center [157, 18] width 215 height 22
click at [250, 15] on span "0356259104" at bounding box center [157, 18] width 215 height 22
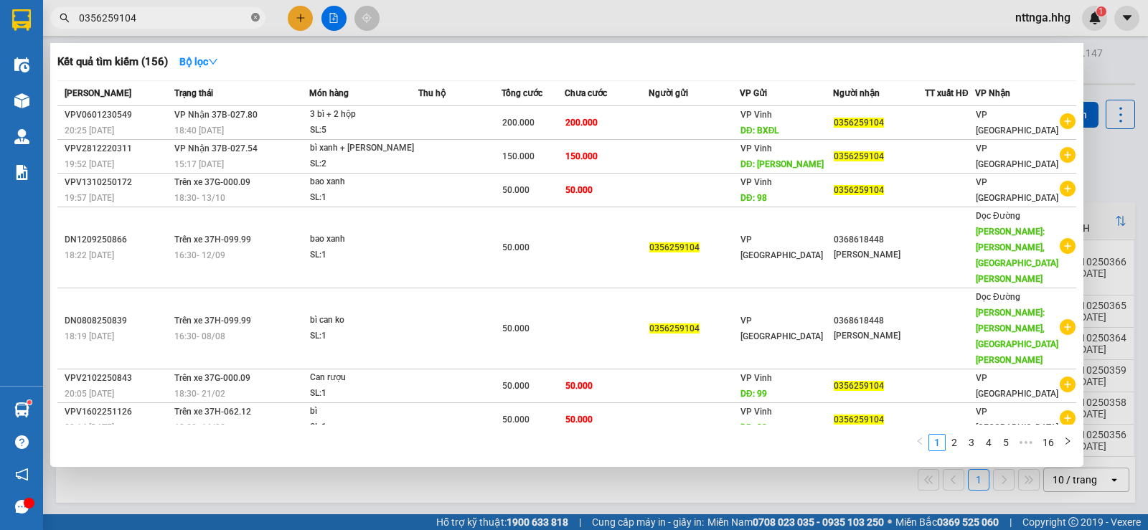
click at [255, 17] on icon "close-circle" at bounding box center [255, 17] width 9 height 9
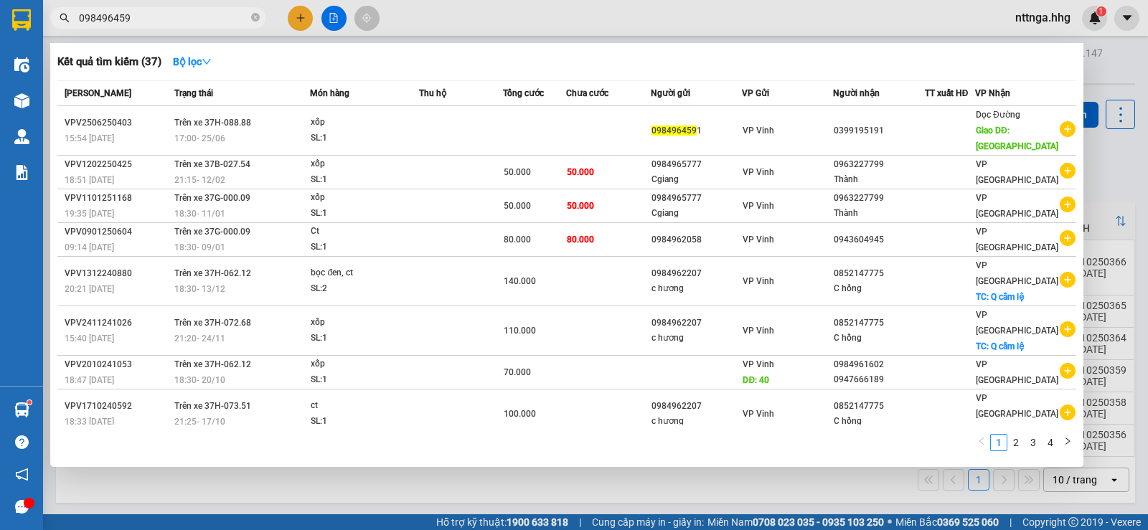
type input "0984964591"
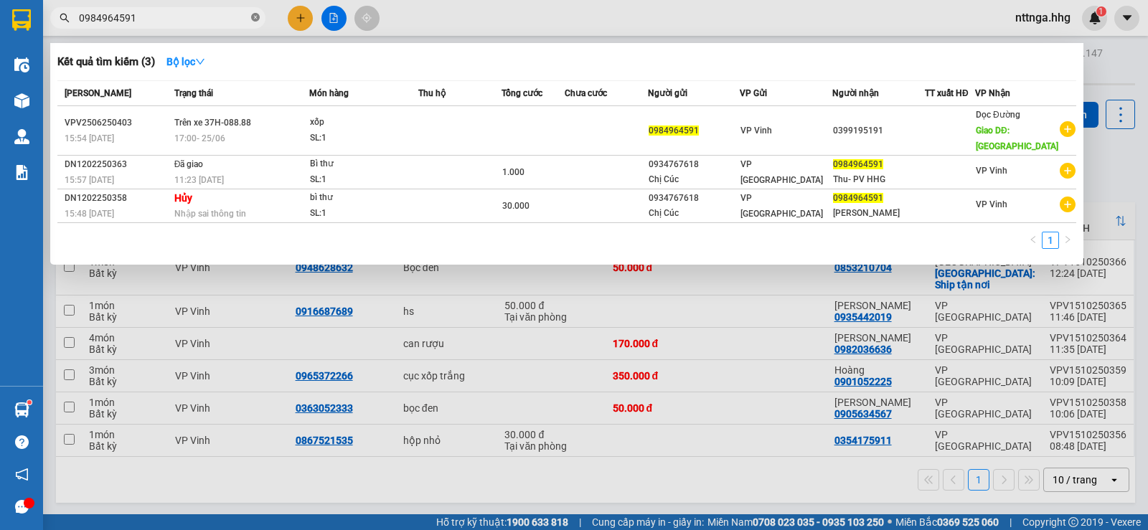
click at [256, 19] on icon "close-circle" at bounding box center [255, 17] width 9 height 9
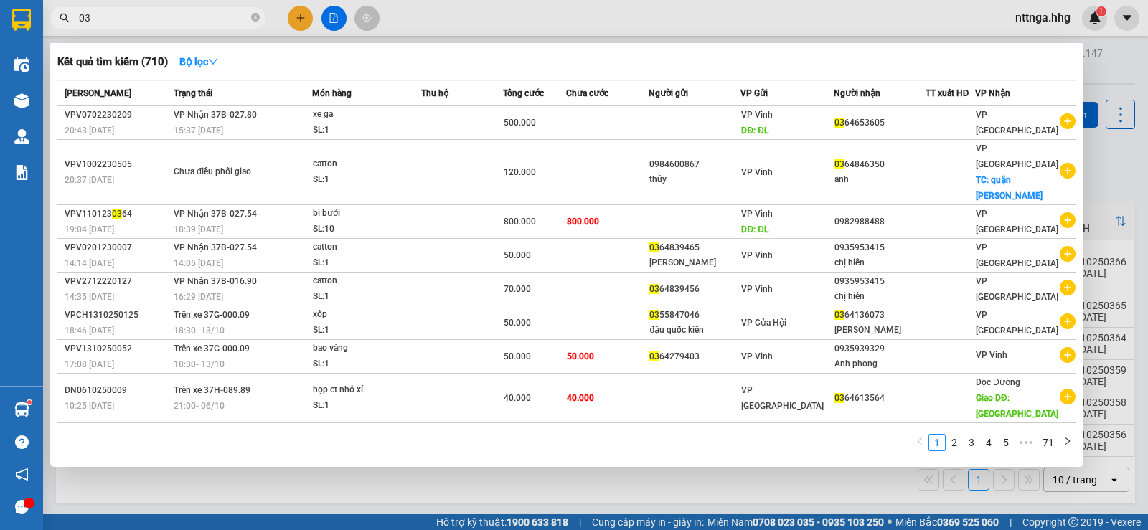
type input "0"
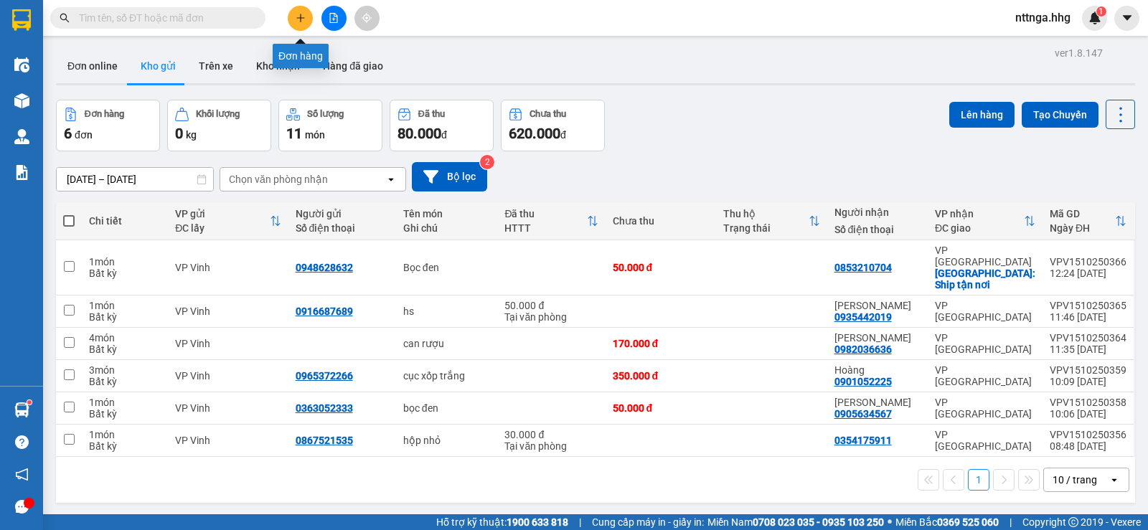
click at [300, 23] on button at bounding box center [300, 18] width 25 height 25
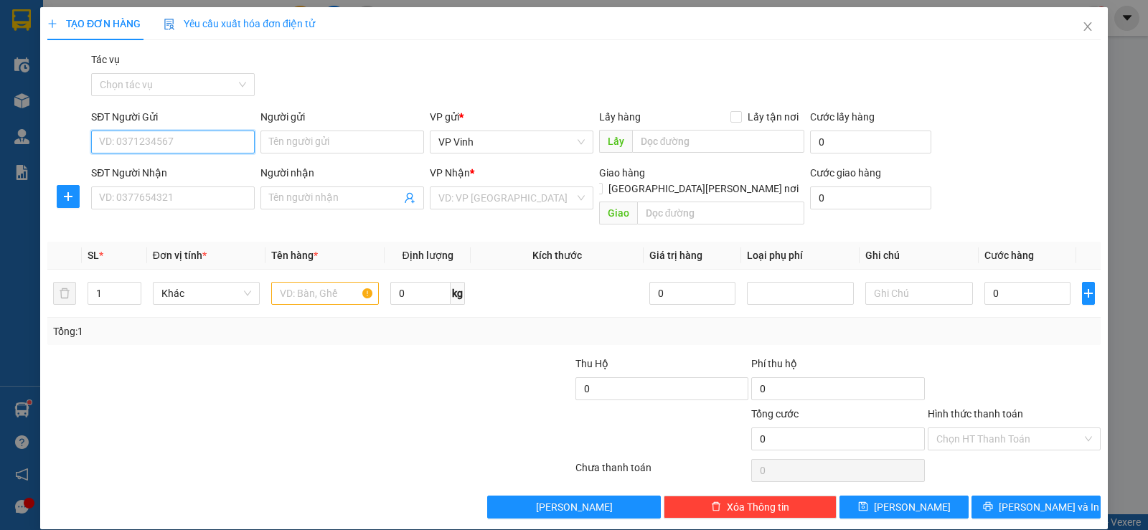
click at [202, 143] on input "SĐT Người Gửi" at bounding box center [173, 142] width 164 height 23
click at [207, 164] on div "0968457337" at bounding box center [171, 171] width 145 height 16
type input "0968457337"
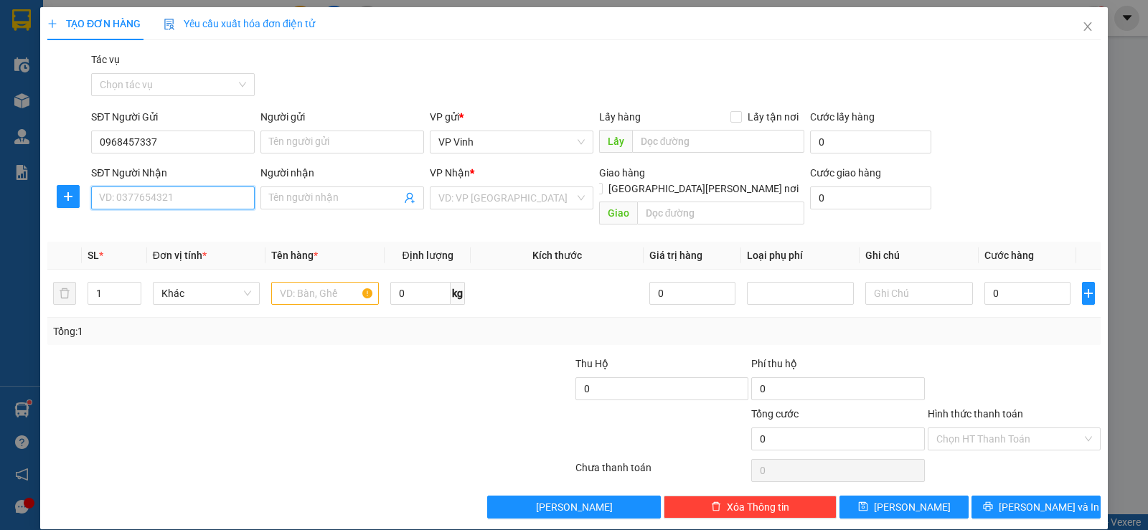
click at [186, 196] on input "SĐT Người Nhận" at bounding box center [173, 198] width 164 height 23
click at [185, 228] on div "0905456736 - chị [PERSON_NAME]" at bounding box center [177, 227] width 156 height 16
type input "0905456736"
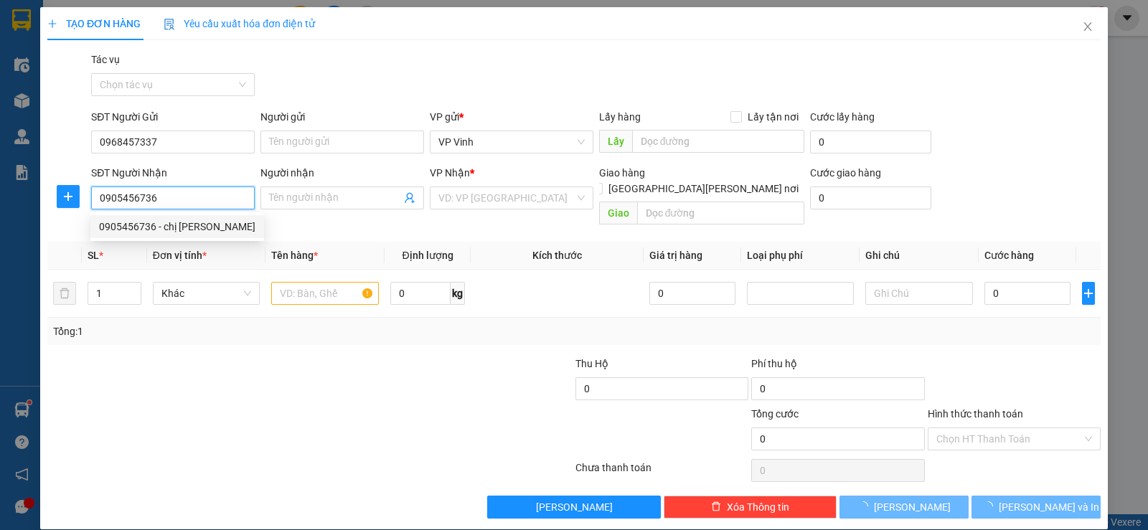
type input "chị [PERSON_NAME]"
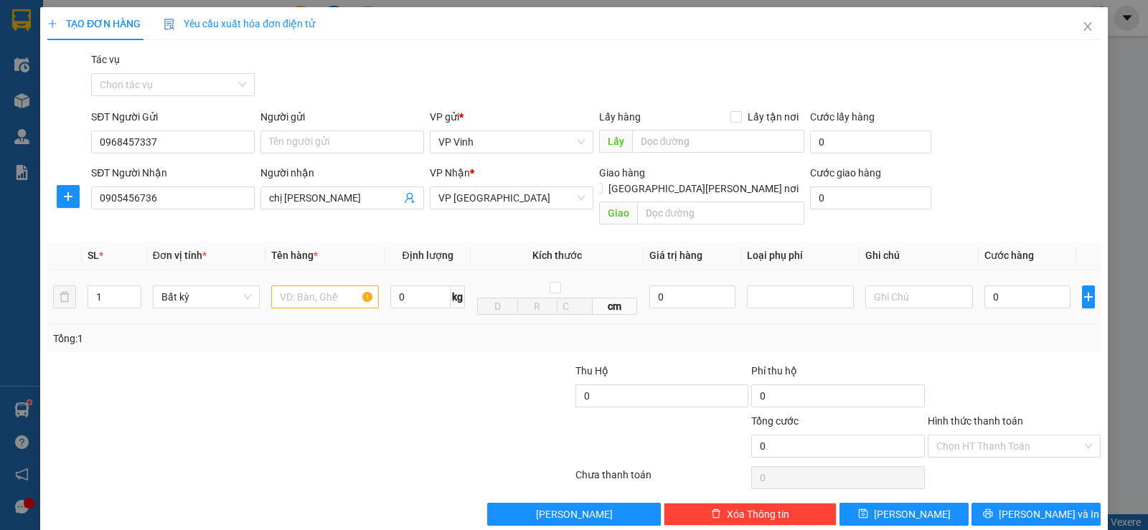
click at [301, 296] on div at bounding box center [325, 297] width 108 height 29
click at [317, 286] on input "text" at bounding box center [325, 297] width 108 height 23
type input "B"
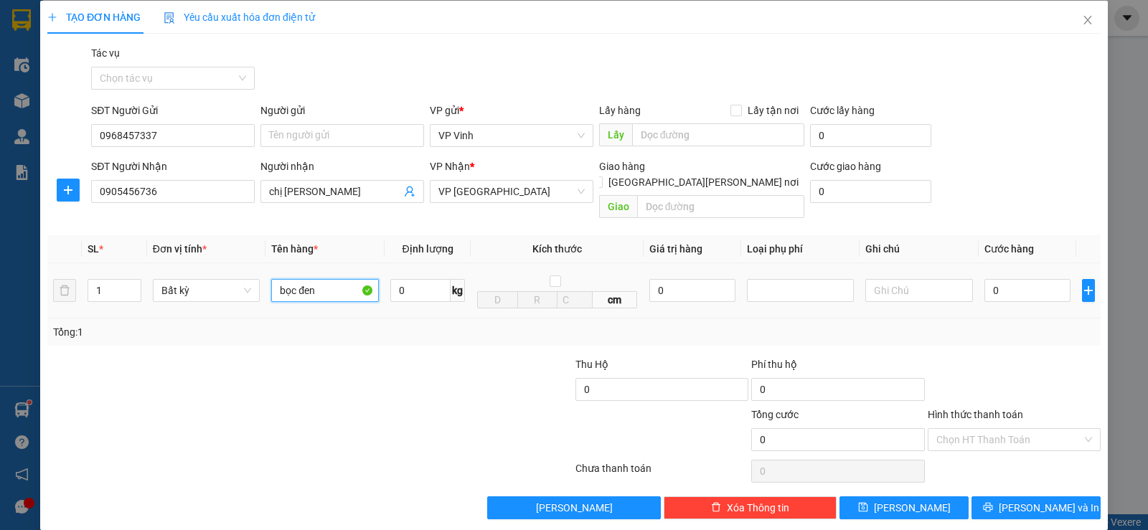
scroll to position [9, 0]
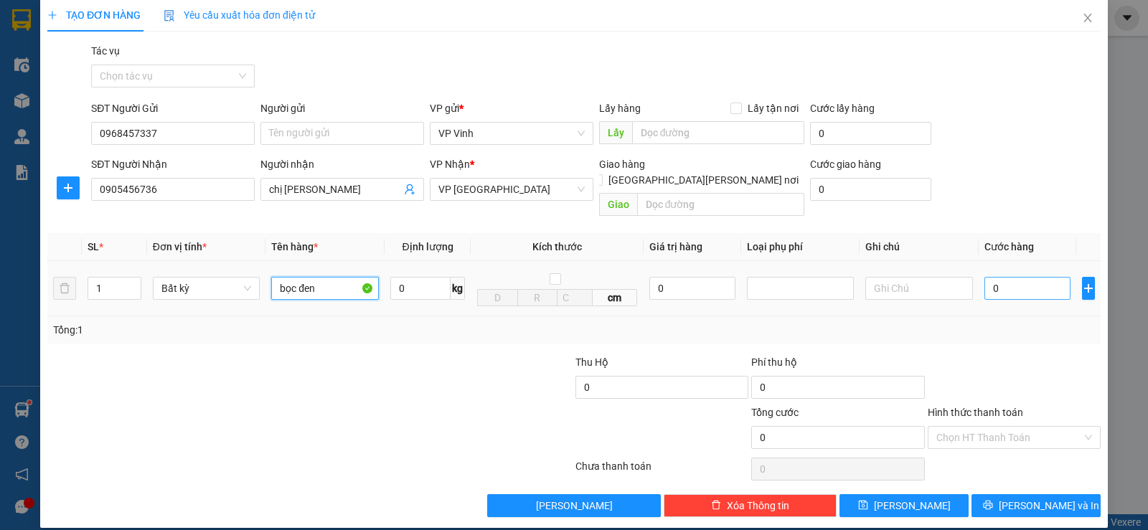
type input "bọc đen"
click at [992, 277] on input "0" at bounding box center [1027, 288] width 86 height 23
type input "5"
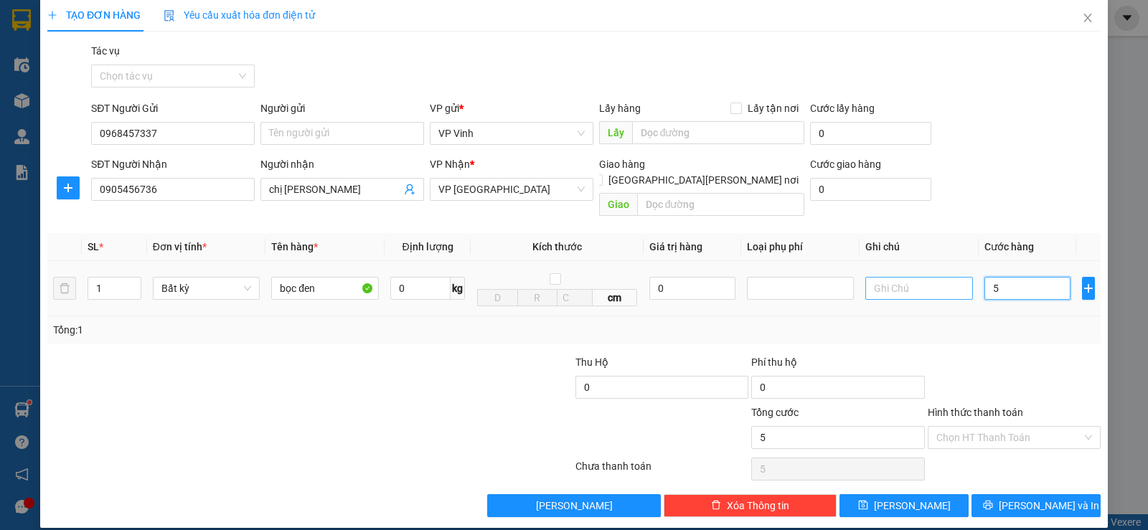
type input "50"
type input "500"
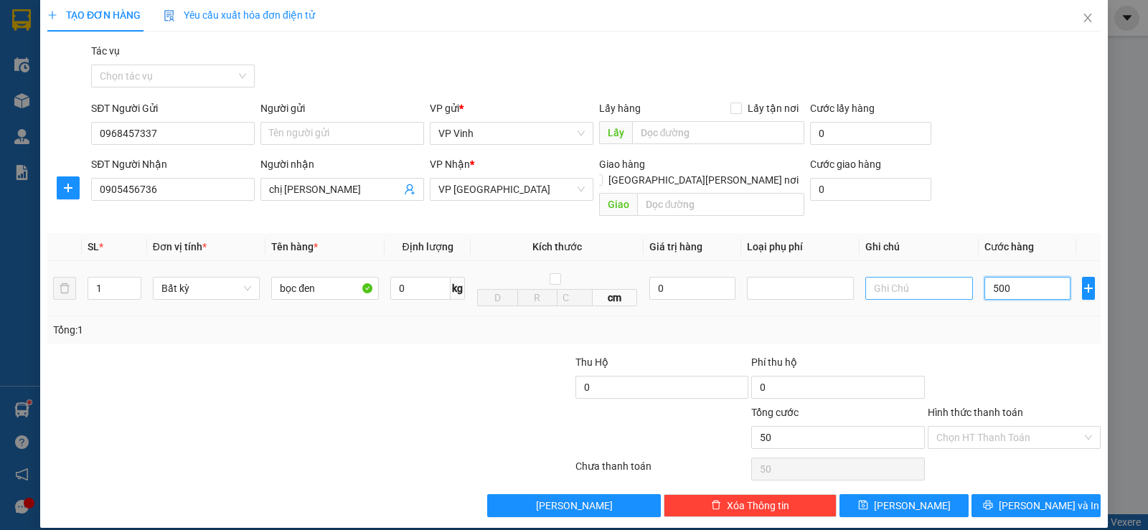
type input "500"
type input "5.000"
type input "50.000"
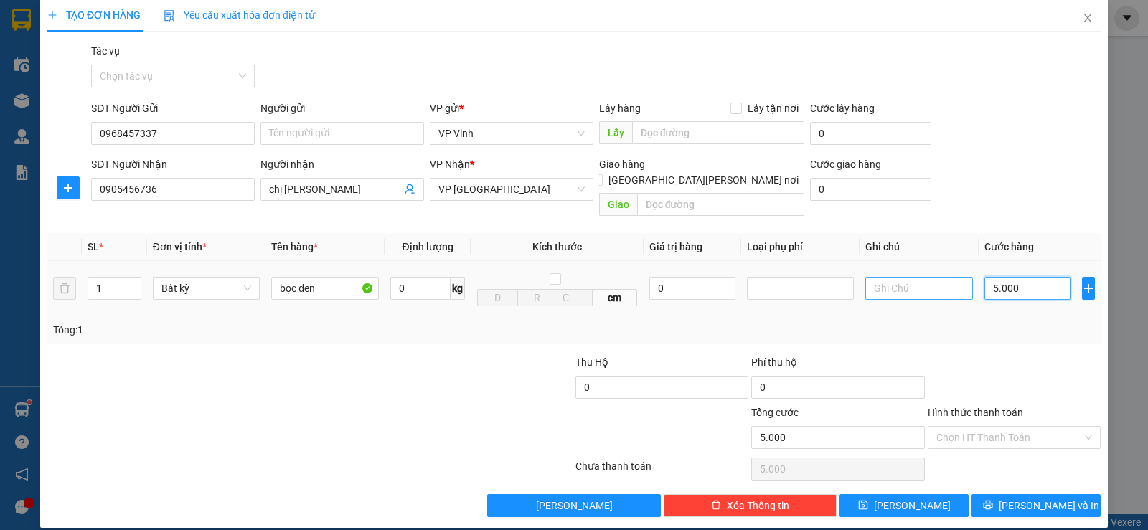
type input "50.000"
click at [1046, 498] on span "[PERSON_NAME] và In" at bounding box center [1049, 506] width 100 height 16
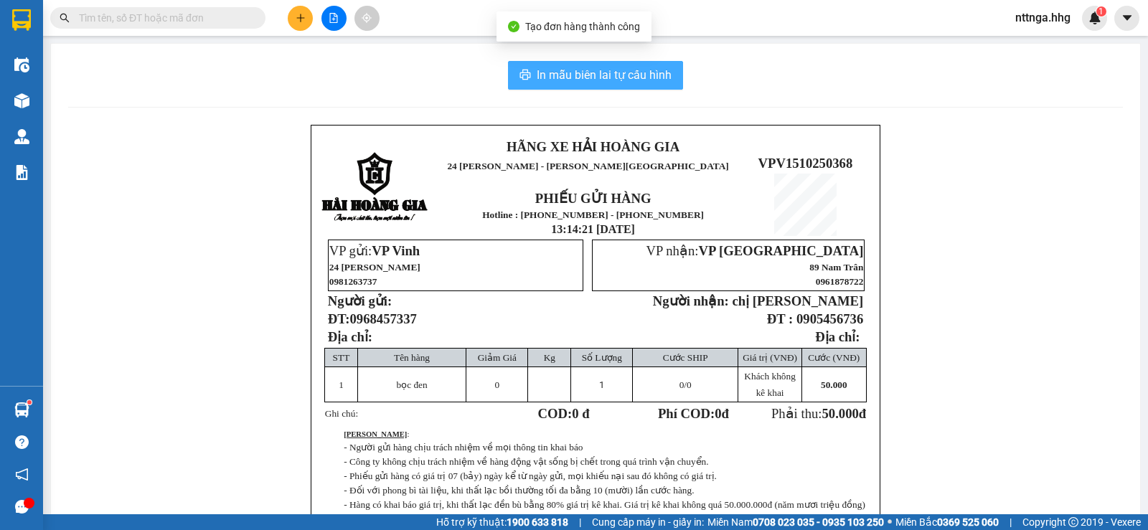
click at [595, 68] on span "In mẫu biên lai tự cấu hình" at bounding box center [604, 75] width 135 height 18
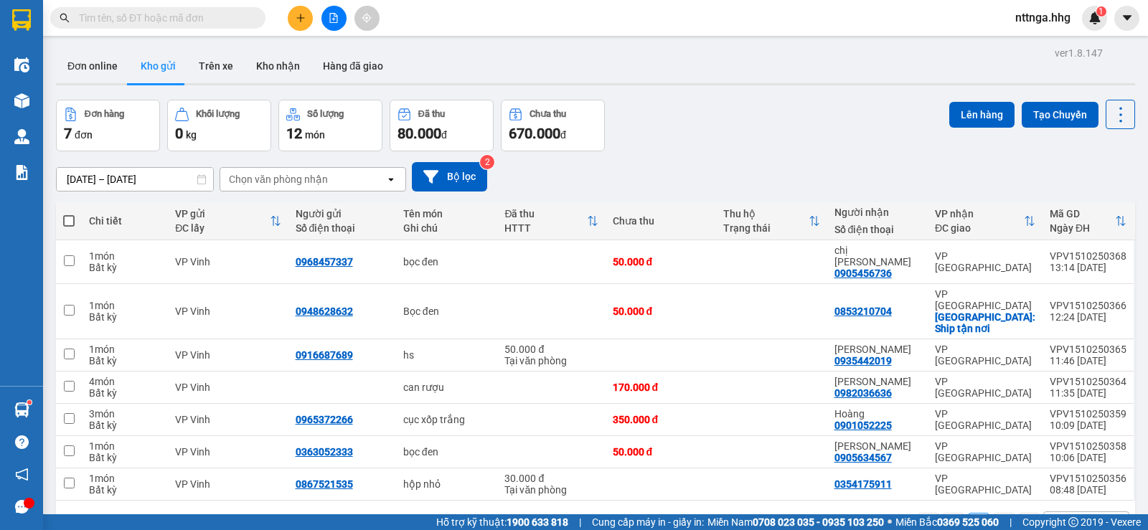
click at [1057, 517] on div "10 / trang" at bounding box center [1075, 524] width 44 height 14
click at [275, 72] on button "Kho nhận" at bounding box center [278, 66] width 67 height 34
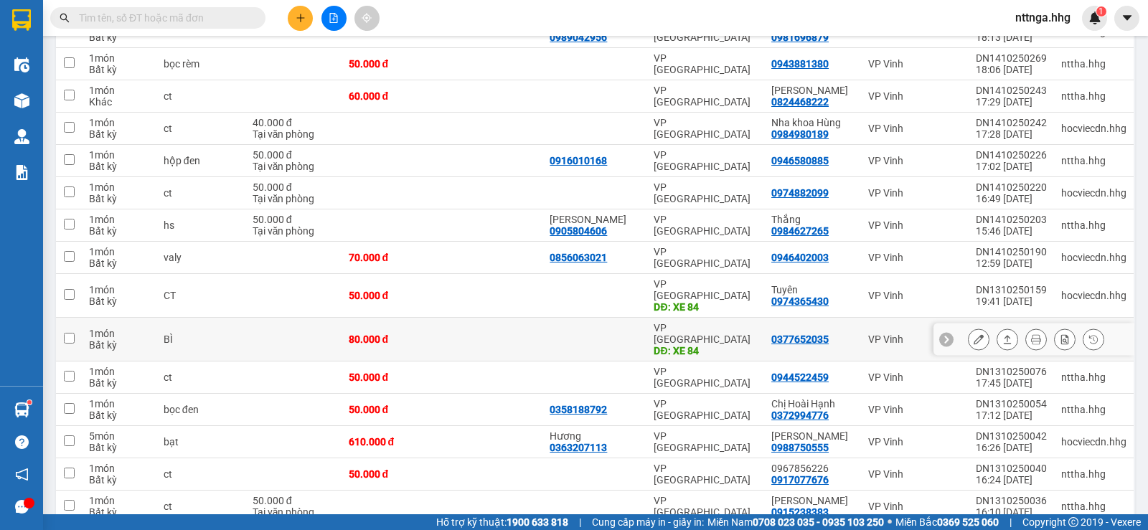
scroll to position [359, 0]
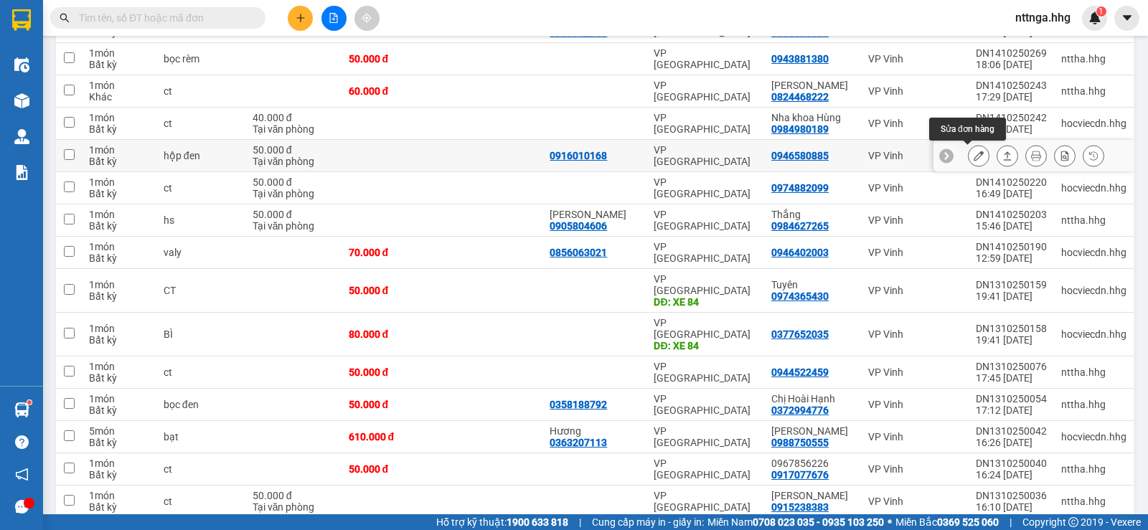
click at [969, 159] on button at bounding box center [979, 155] width 20 height 25
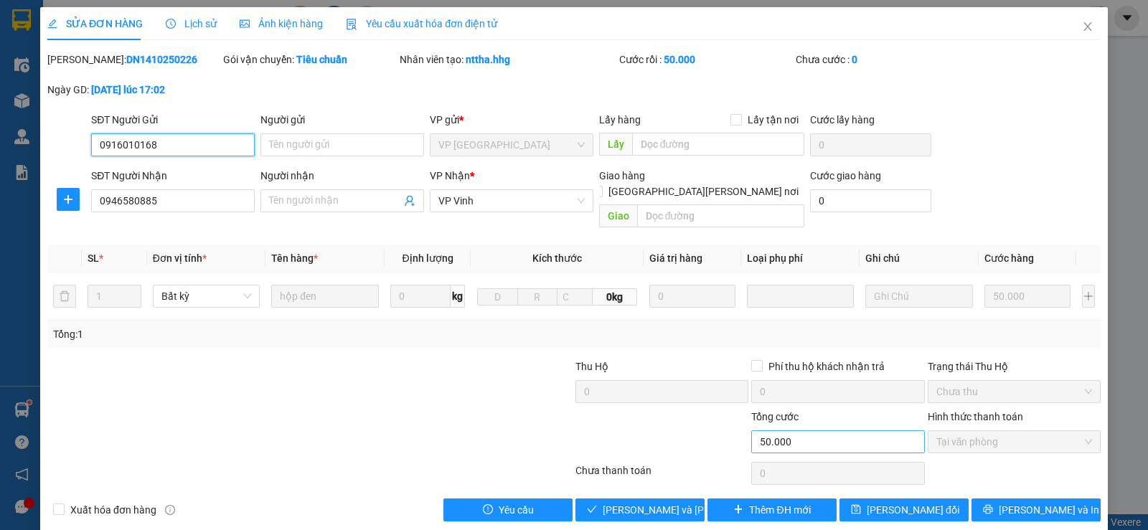
type input "0916010168"
type input "0946580885"
type input "0"
type input "50.000"
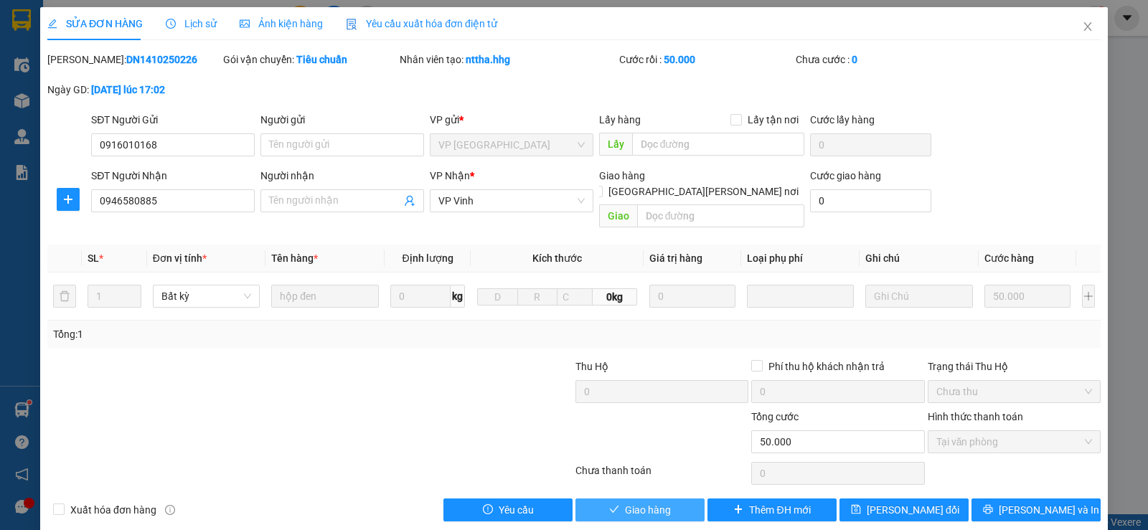
click at [653, 502] on span "Giao hàng" at bounding box center [648, 510] width 46 height 16
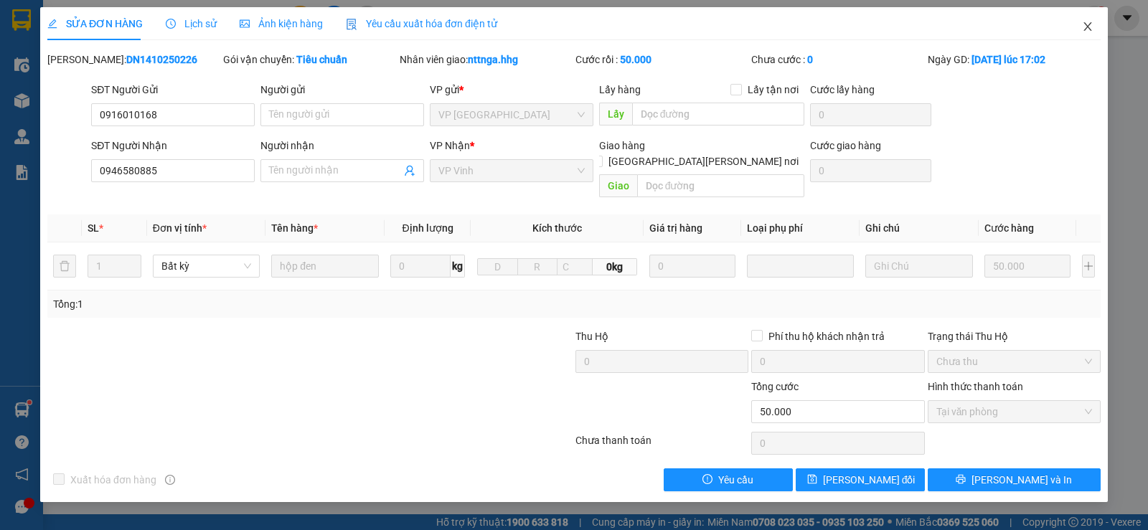
click at [1086, 27] on icon "close" at bounding box center [1087, 26] width 11 height 11
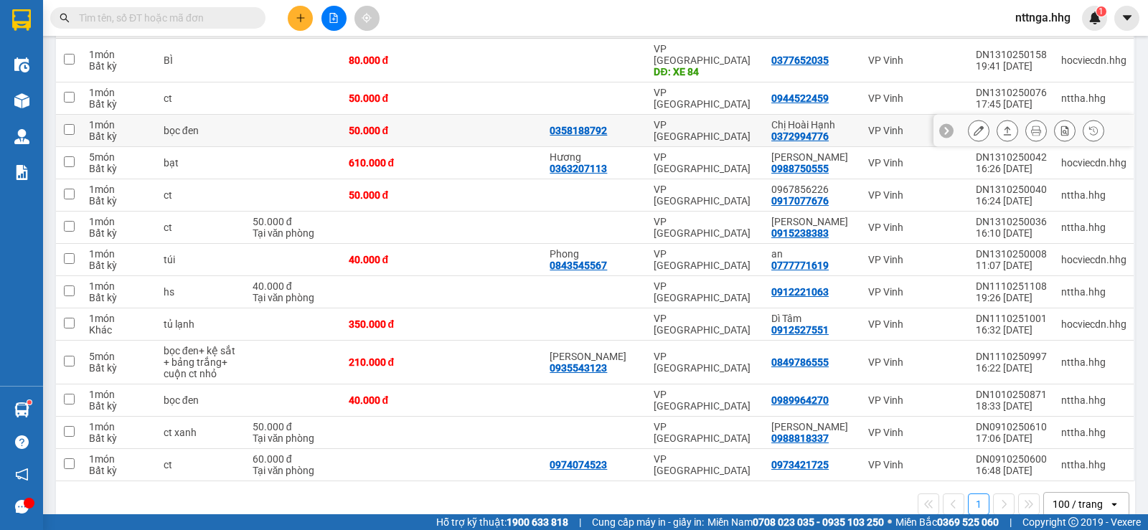
scroll to position [603, 0]
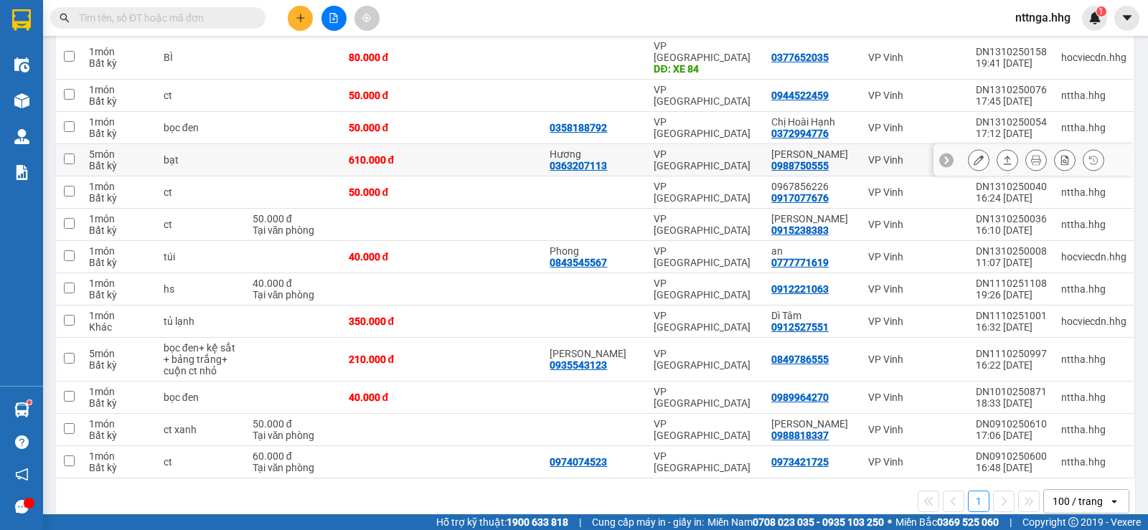
click at [932, 354] on div "VP Vinh" at bounding box center [914, 359] width 93 height 11
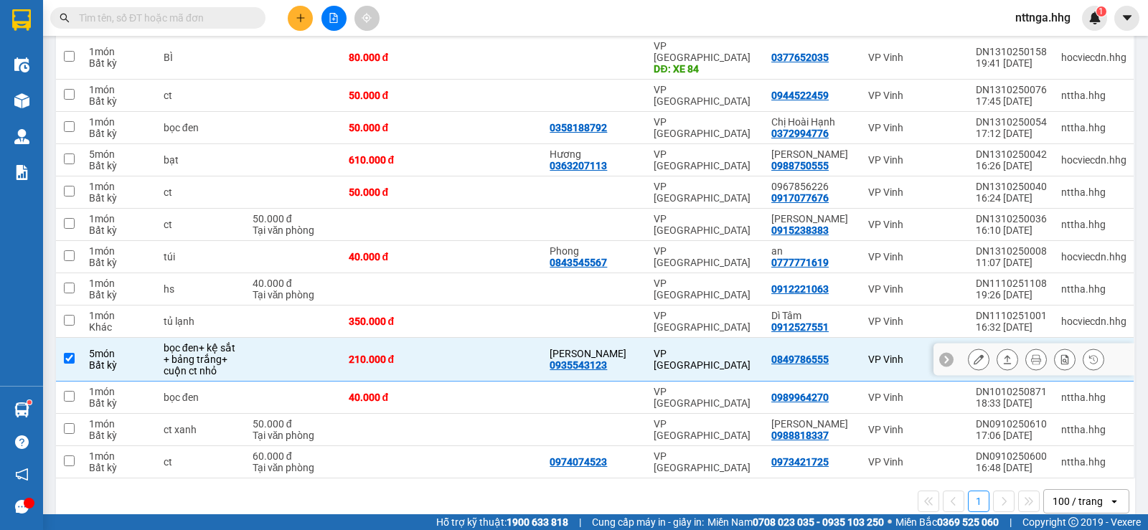
click at [72, 353] on input "checkbox" at bounding box center [69, 358] width 11 height 11
checkbox input "false"
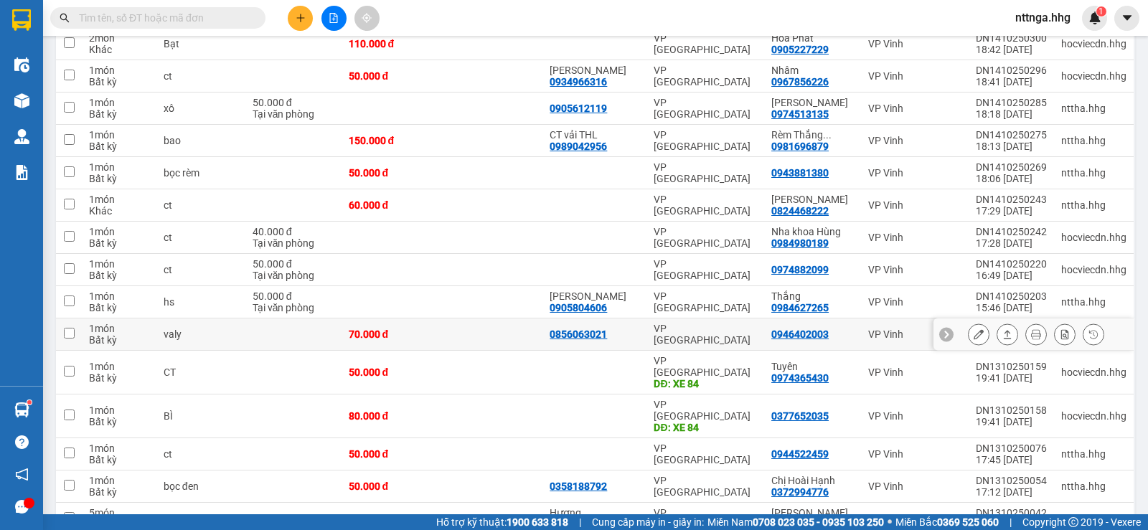
scroll to position [29, 0]
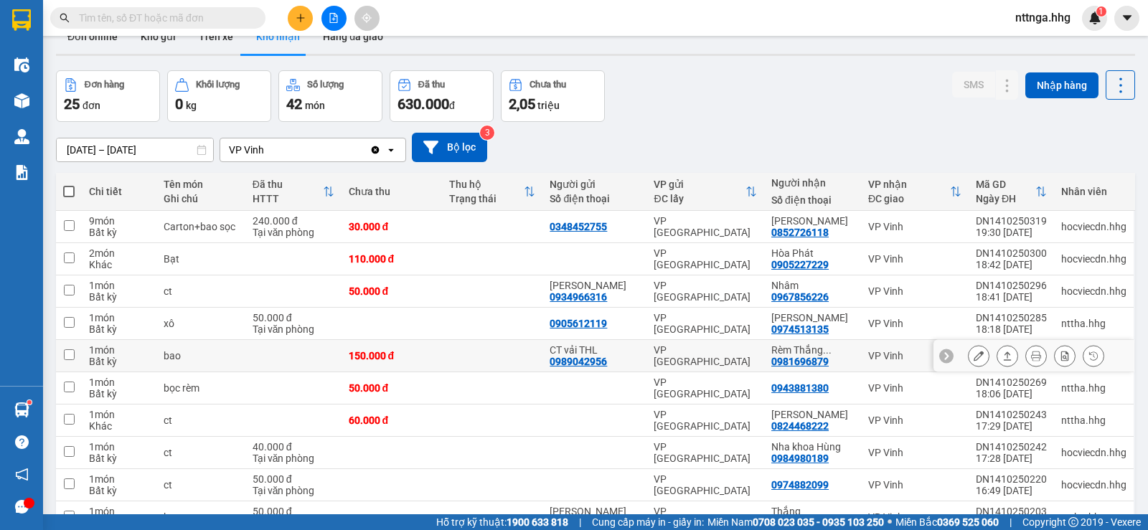
click at [67, 357] on input "checkbox" at bounding box center [69, 354] width 11 height 11
checkbox input "true"
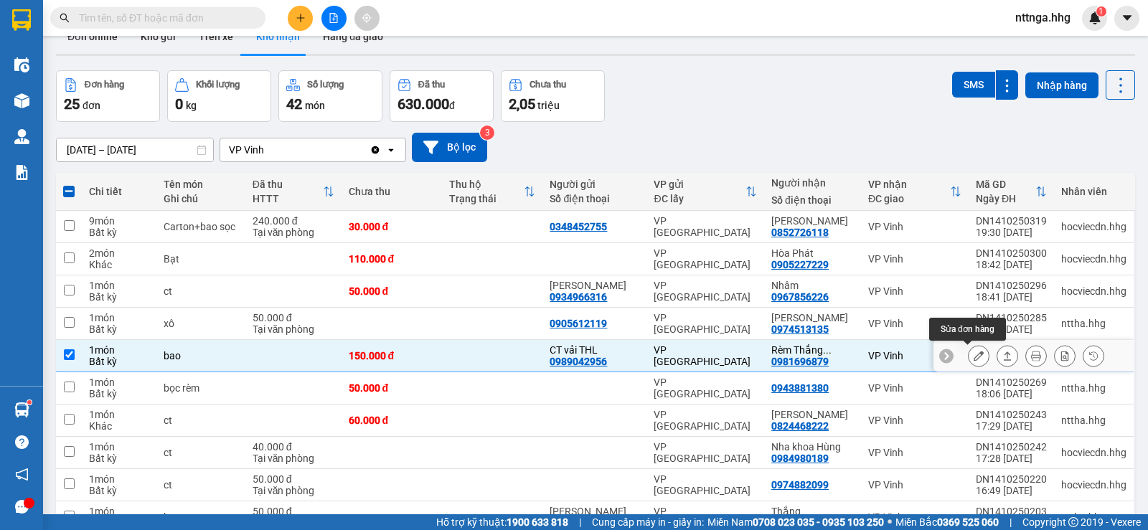
click at [974, 358] on button at bounding box center [979, 356] width 20 height 25
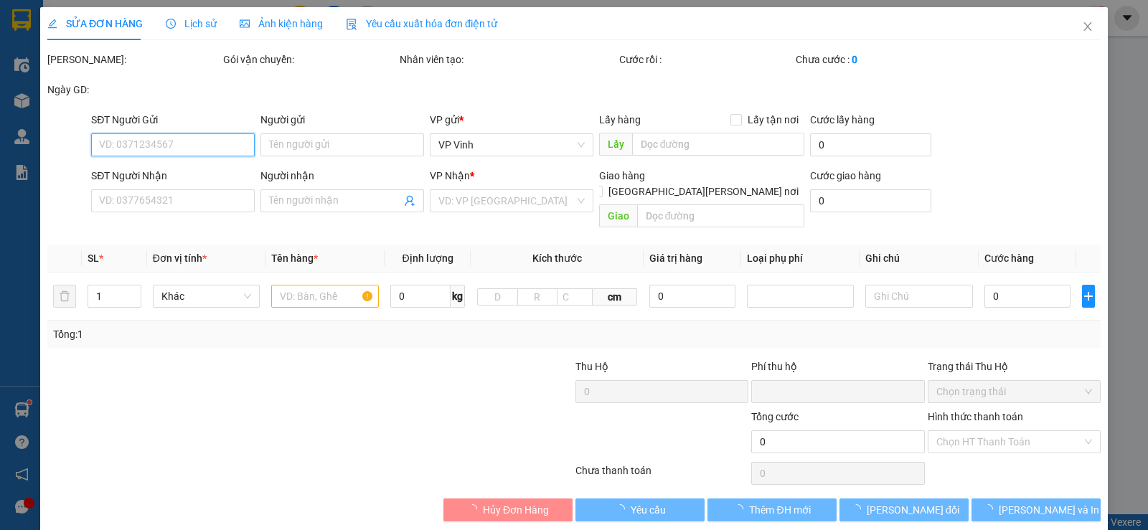
type input "0989042956"
type input "CT vải THL"
type input "0981696879"
type input "Rèm Thắng Oanh"
type input "0"
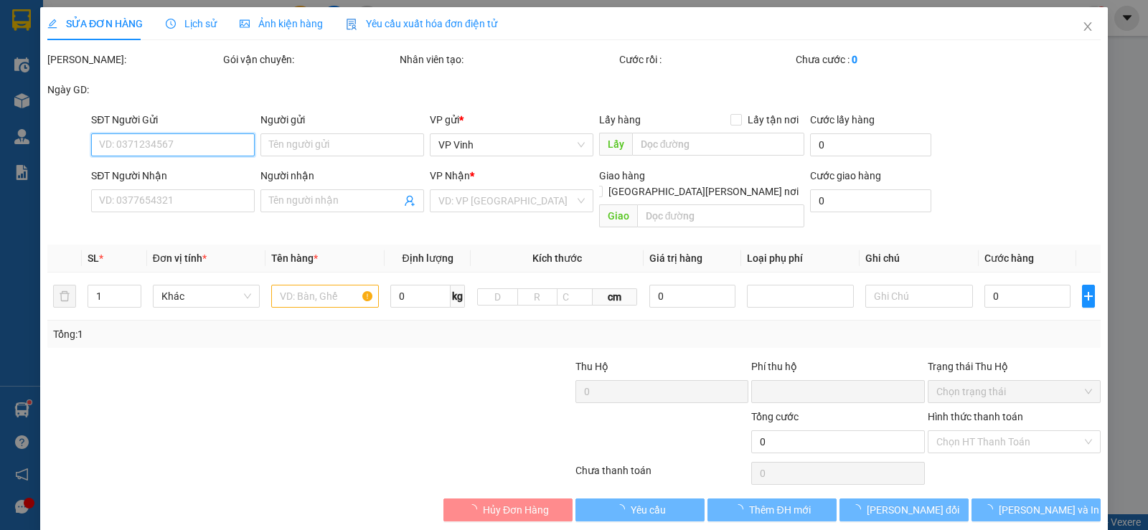
type input "150.000"
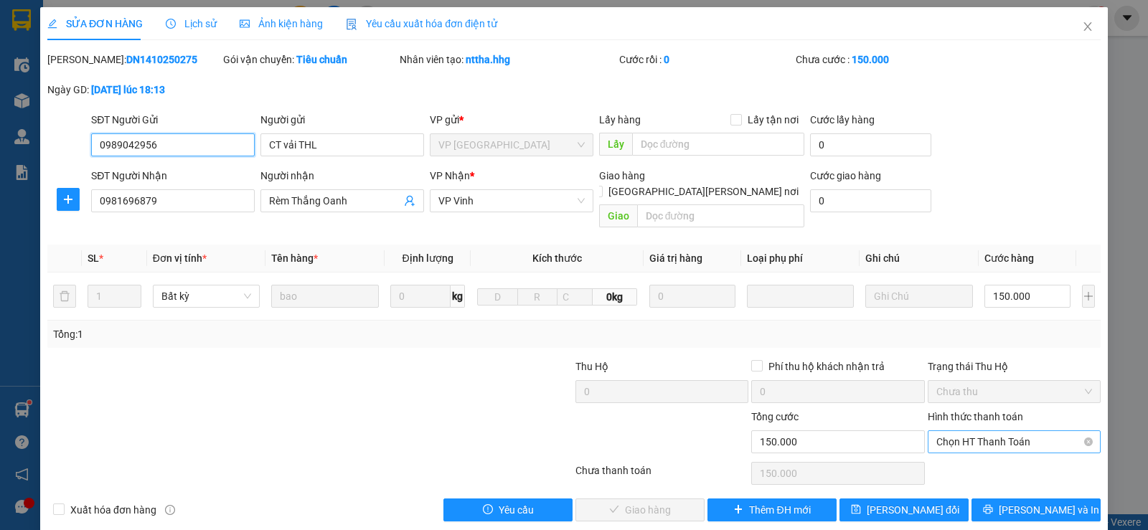
click at [994, 431] on span "Chọn HT Thanh Toán" at bounding box center [1014, 442] width 156 height 22
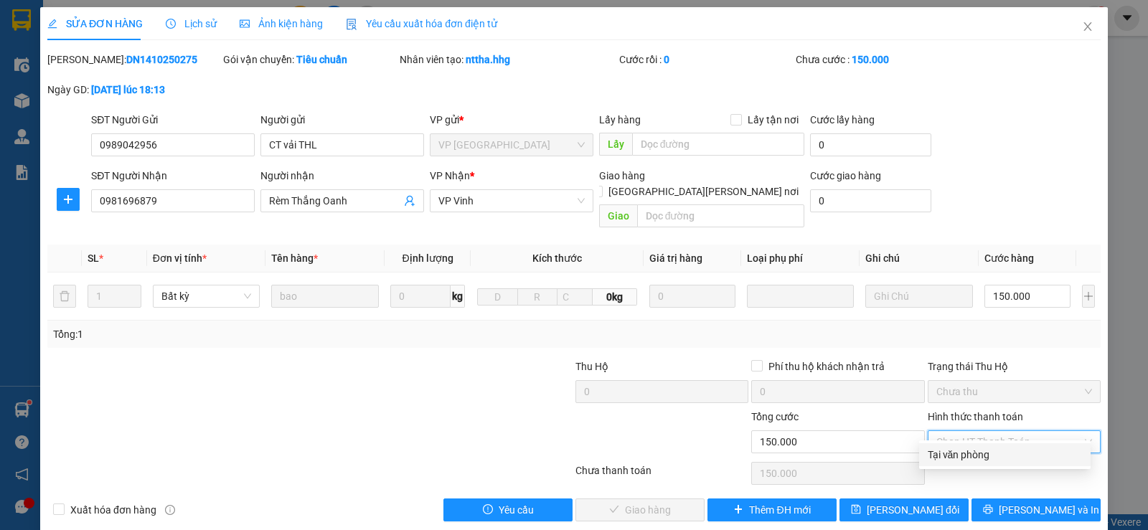
click at [980, 452] on div "Tại văn phòng" at bounding box center [1005, 455] width 154 height 16
type input "0"
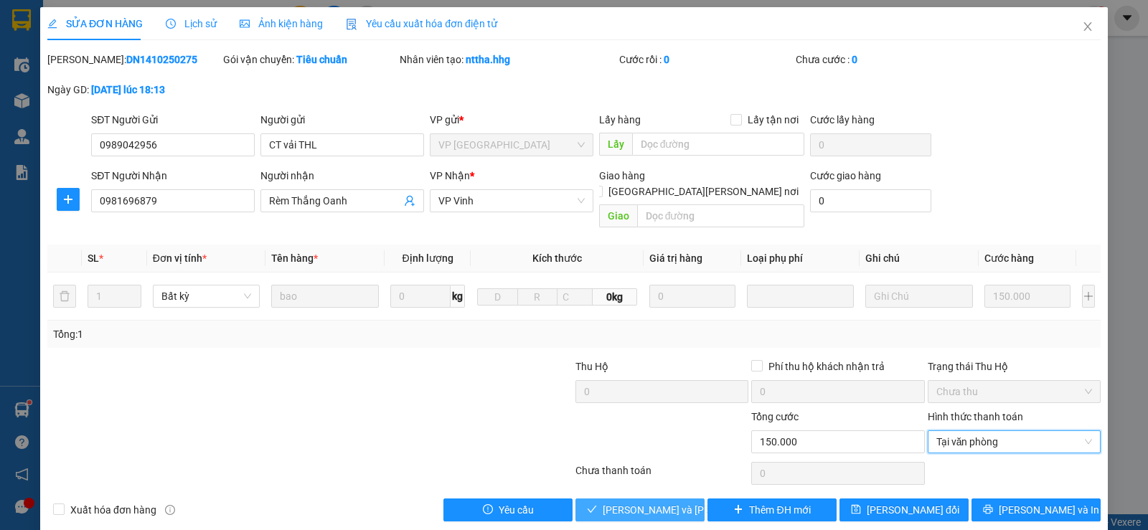
click at [652, 502] on span "[PERSON_NAME] và [PERSON_NAME] hàng" at bounding box center [700, 510] width 194 height 16
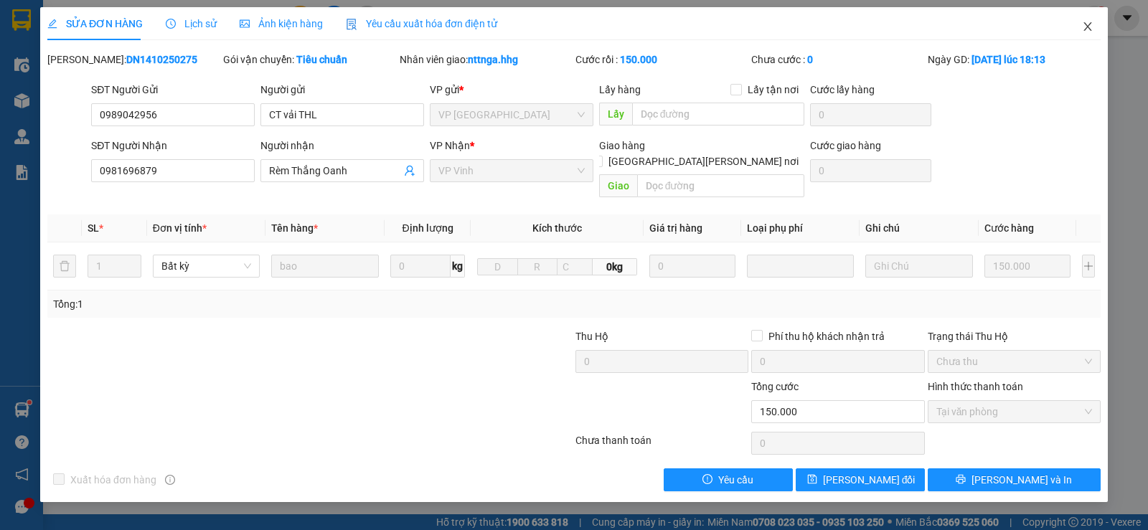
click at [1088, 29] on icon "close" at bounding box center [1087, 26] width 11 height 11
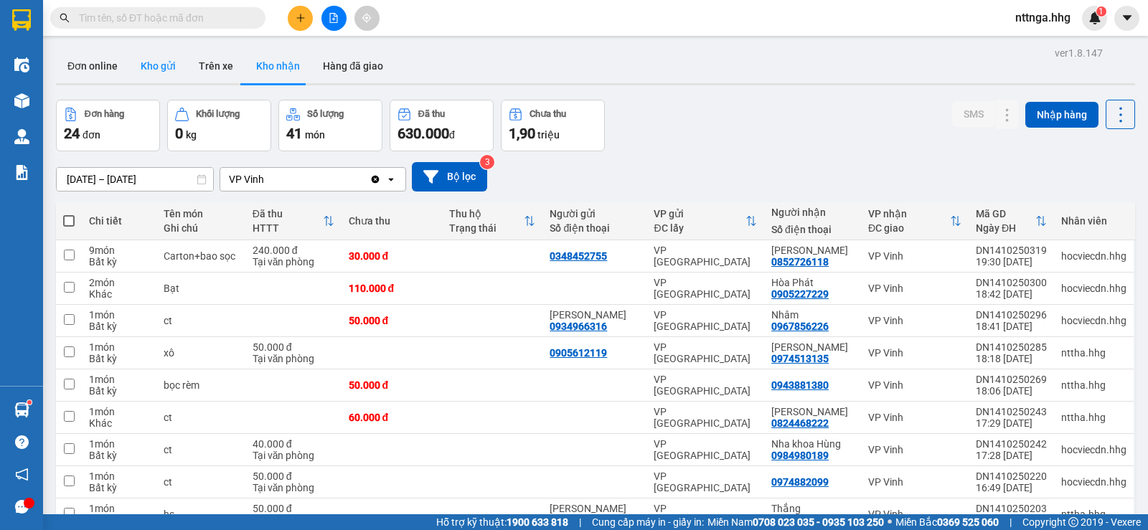
click at [167, 70] on button "Kho gửi" at bounding box center [158, 66] width 58 height 34
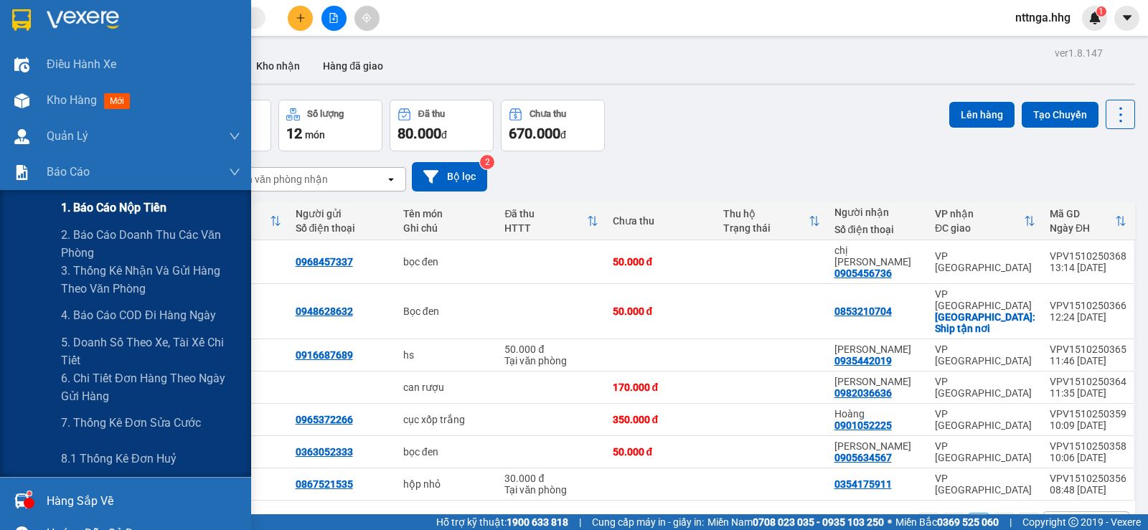
click at [119, 214] on span "1. Báo cáo nộp tiền" at bounding box center [113, 208] width 105 height 18
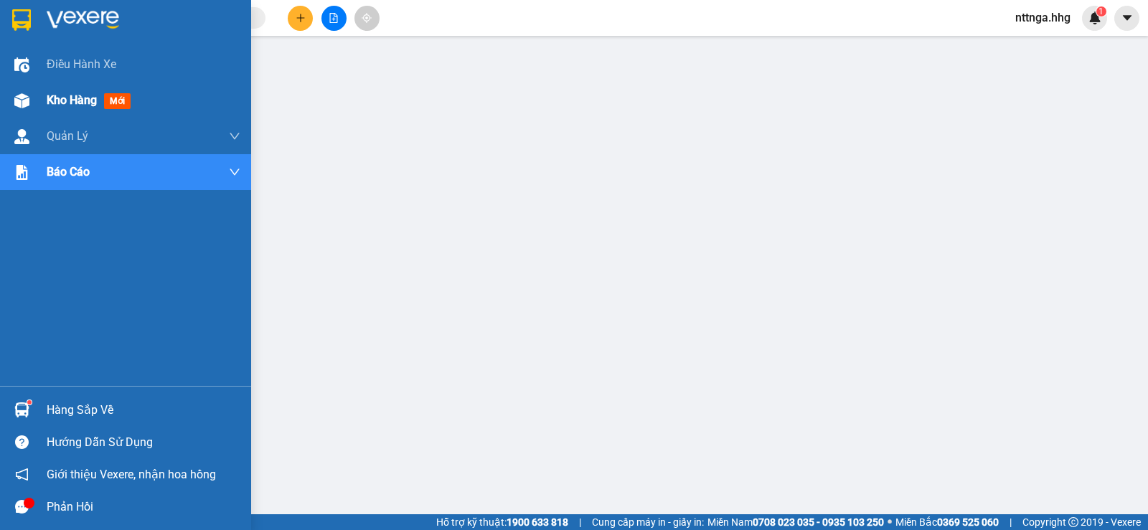
click at [55, 109] on div "Kho hàng mới" at bounding box center [92, 100] width 90 height 18
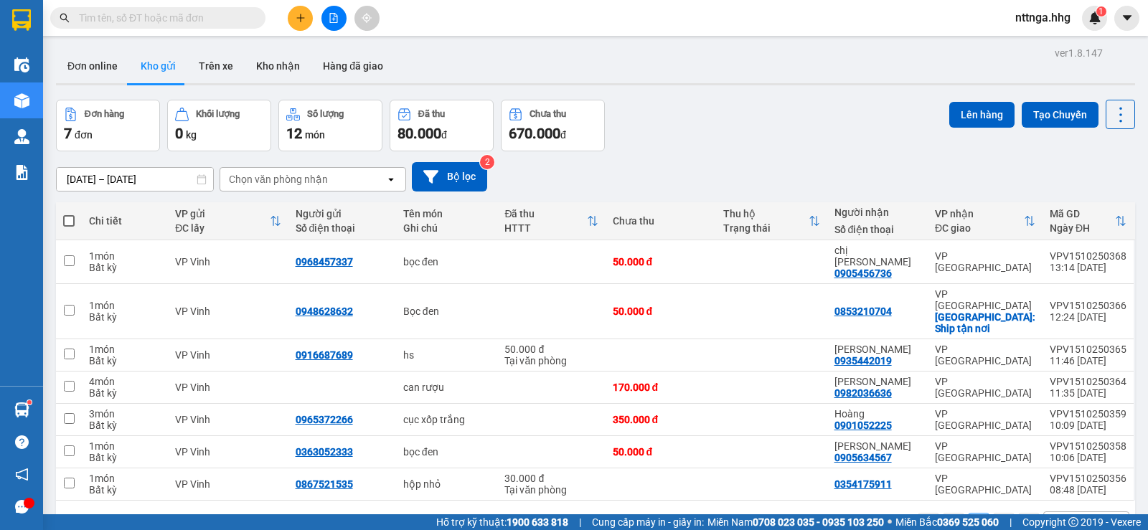
click at [1060, 17] on span "nttnga.hhg" at bounding box center [1043, 18] width 78 height 18
click at [1052, 44] on span "Đăng xuất" at bounding box center [1055, 45] width 60 height 16
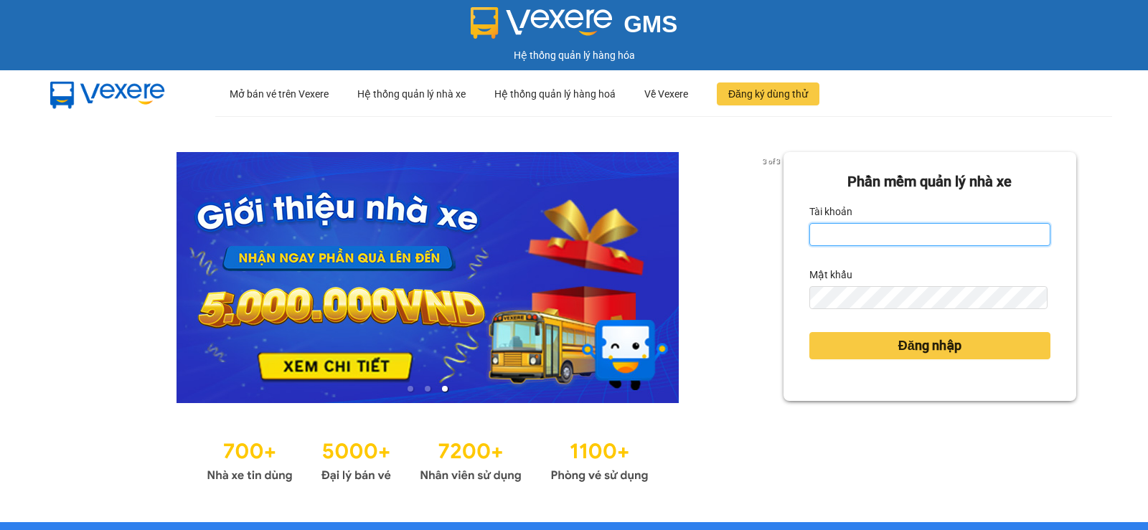
click at [952, 235] on input "Tài khoản" at bounding box center [929, 234] width 241 height 23
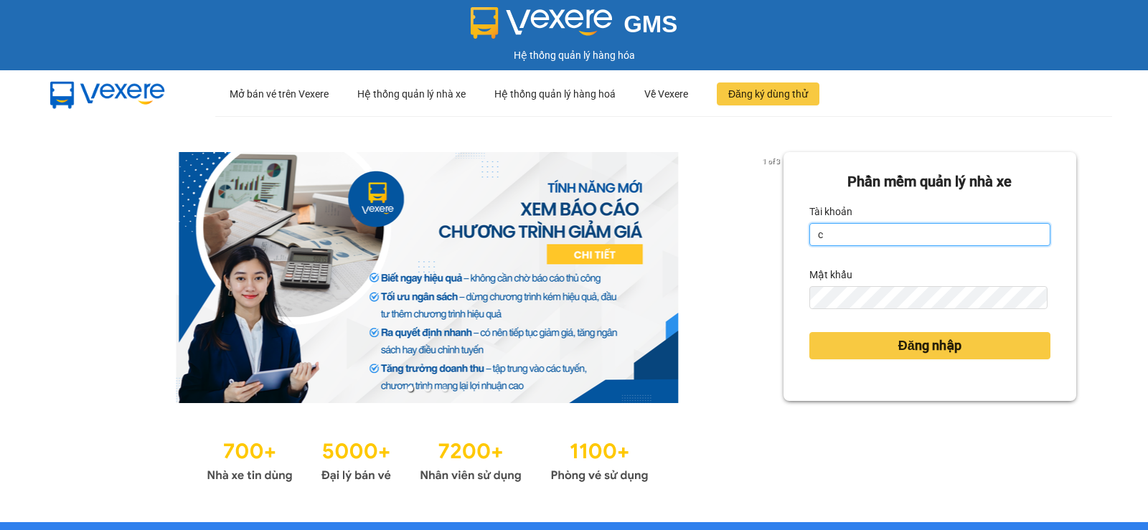
type input "ctdquynh.hhg"
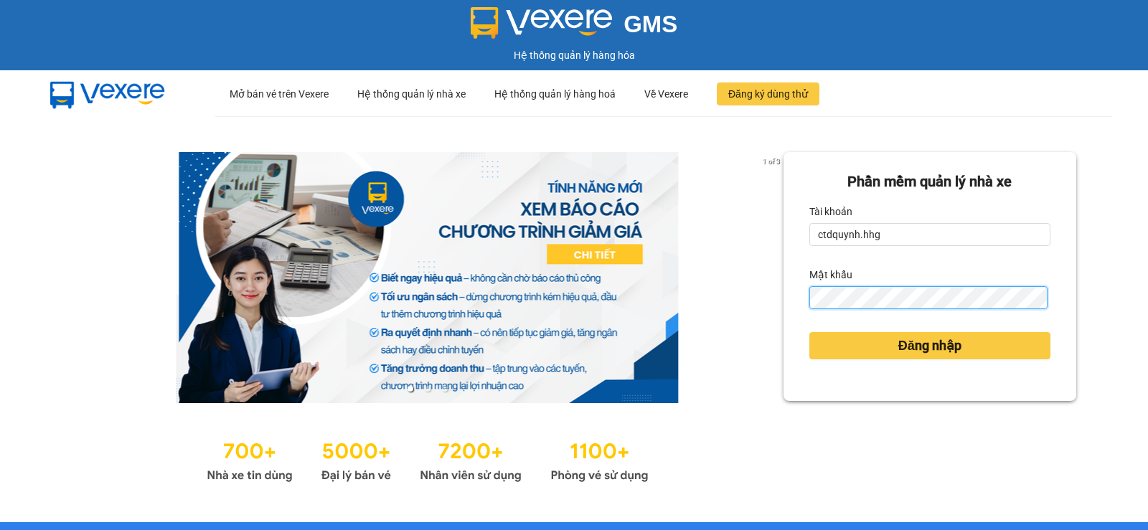
click at [809, 332] on button "Đăng nhập" at bounding box center [929, 345] width 241 height 27
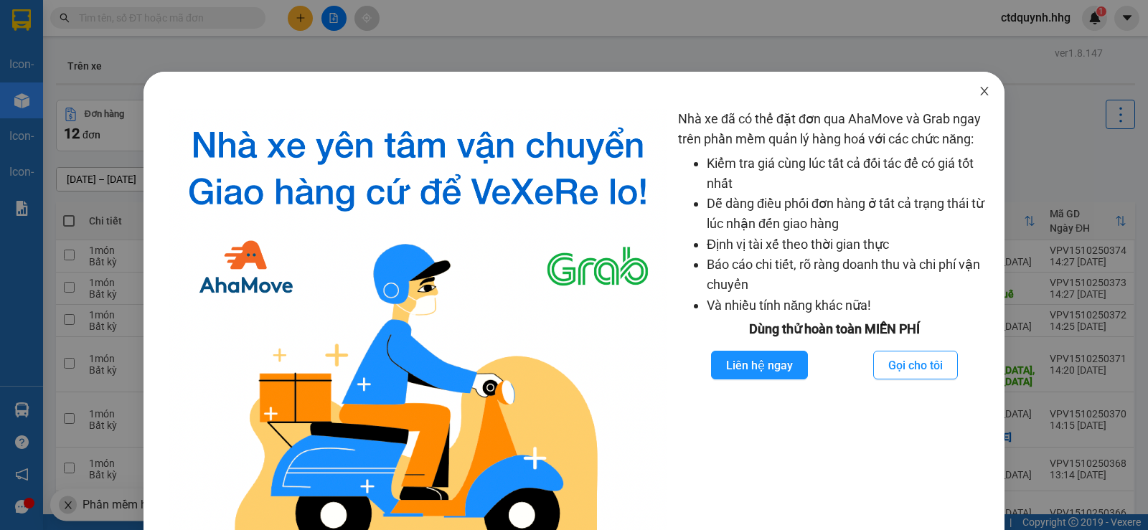
click at [979, 90] on icon "close" at bounding box center [984, 90] width 11 height 11
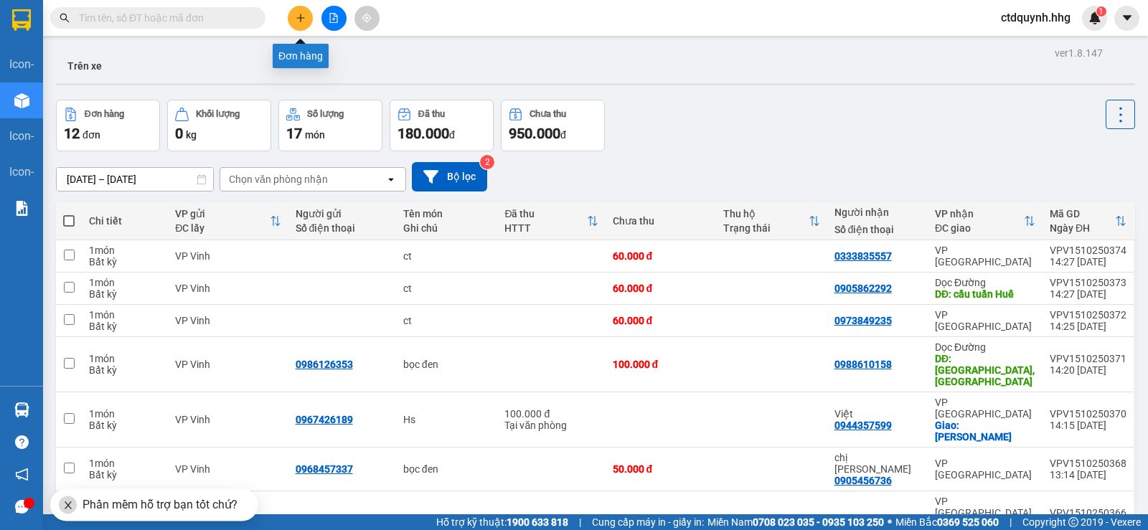
click at [298, 19] on icon "plus" at bounding box center [301, 18] width 10 height 10
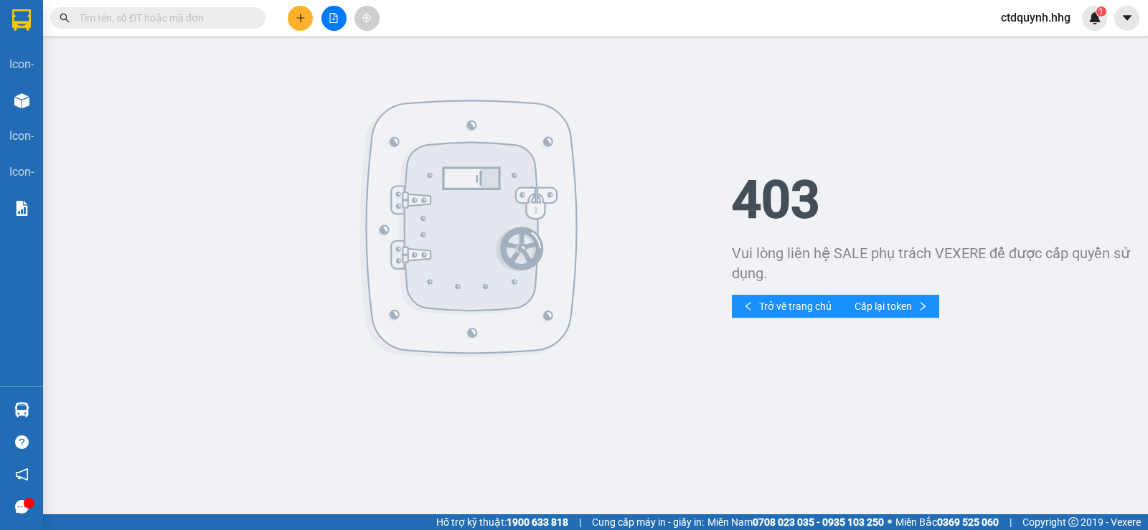
click at [1043, 21] on span "ctdquynh.hhg" at bounding box center [1035, 18] width 93 height 18
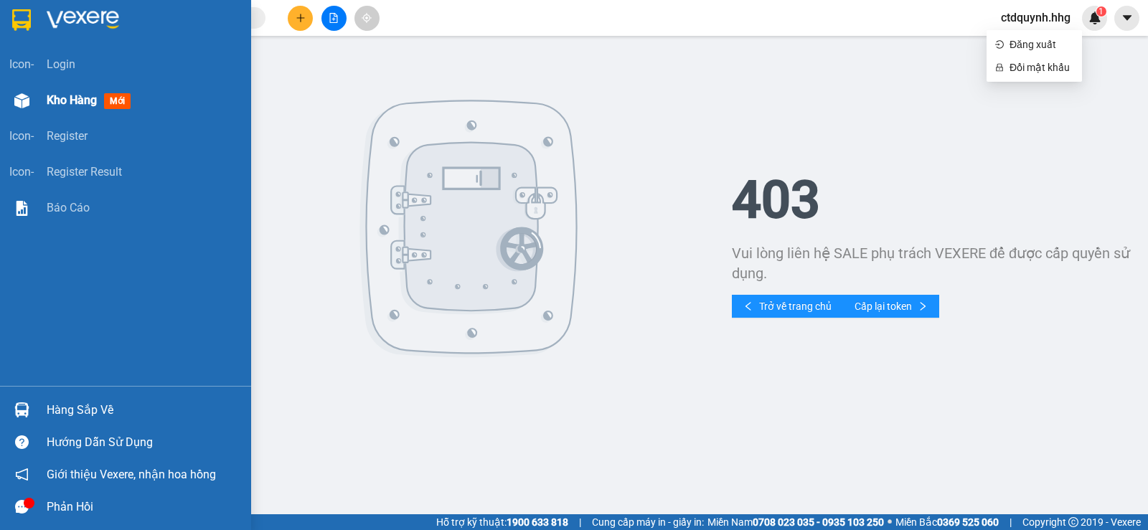
click at [57, 100] on span "Kho hàng" at bounding box center [72, 100] width 50 height 14
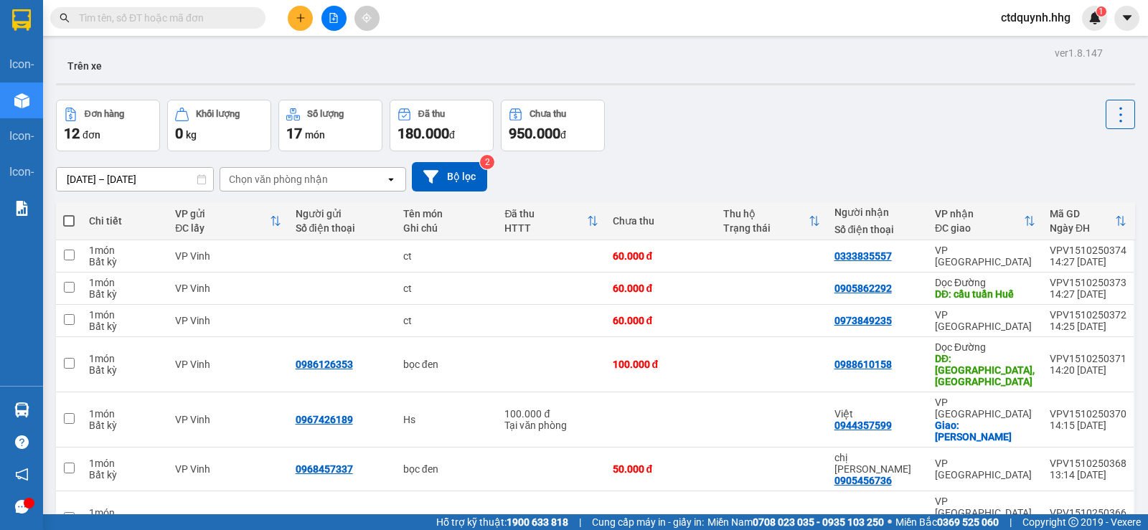
click at [811, 172] on div "13/10/2025 – 15/10/2025 Press the down arrow key to interact with the calendar …" at bounding box center [595, 176] width 1079 height 29
click at [296, 14] on icon "plus" at bounding box center [301, 18] width 10 height 10
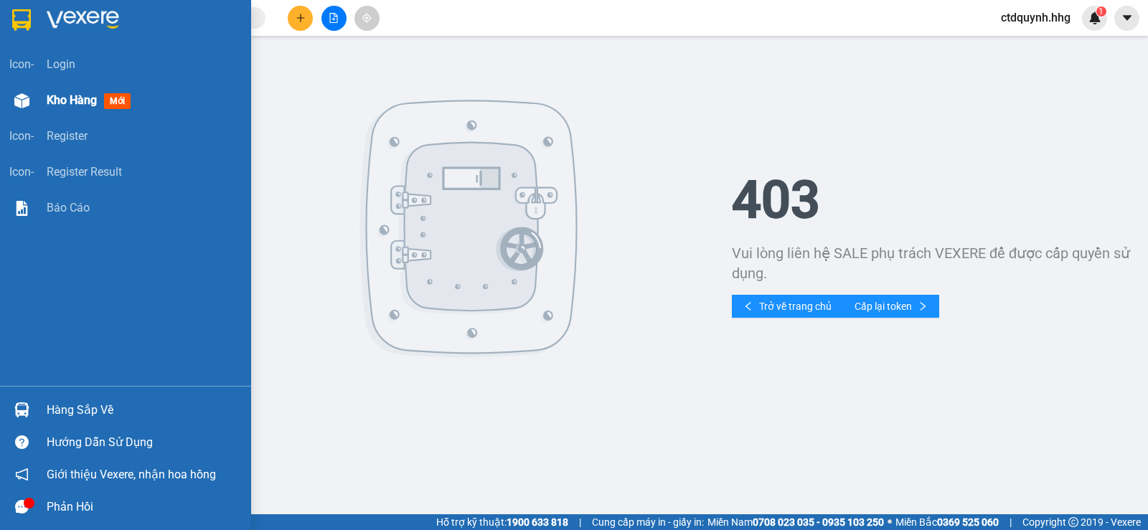
click at [66, 91] on div "Kho hàng mới" at bounding box center [92, 100] width 90 height 18
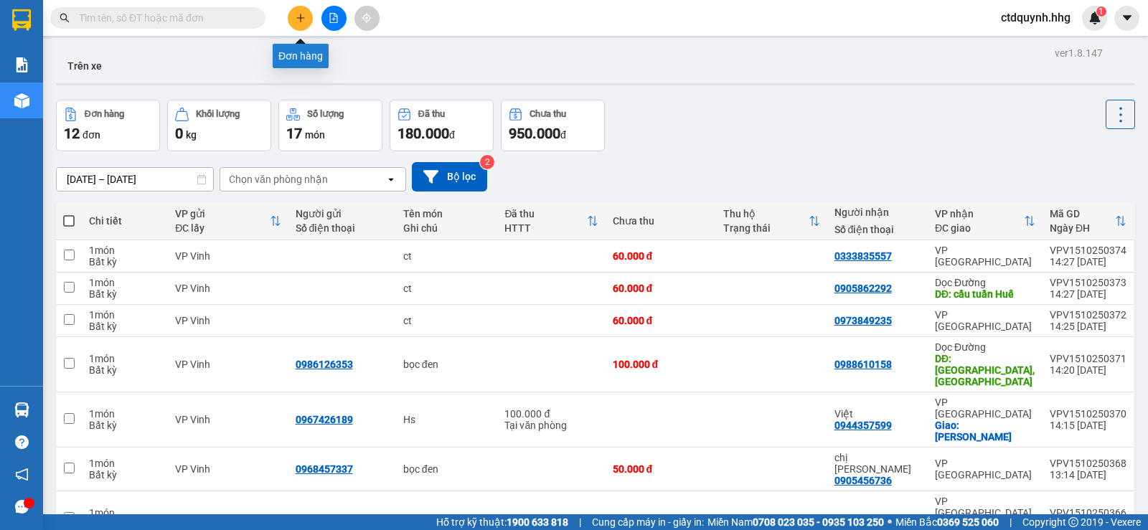
click at [300, 17] on icon "plus" at bounding box center [301, 18] width 10 height 10
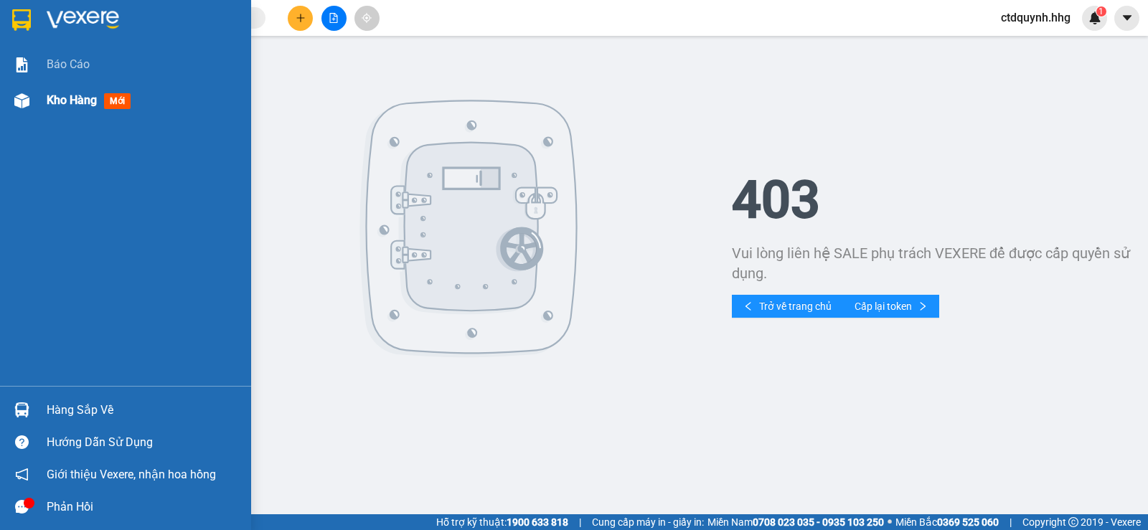
click at [67, 103] on span "Kho hàng" at bounding box center [72, 100] width 50 height 14
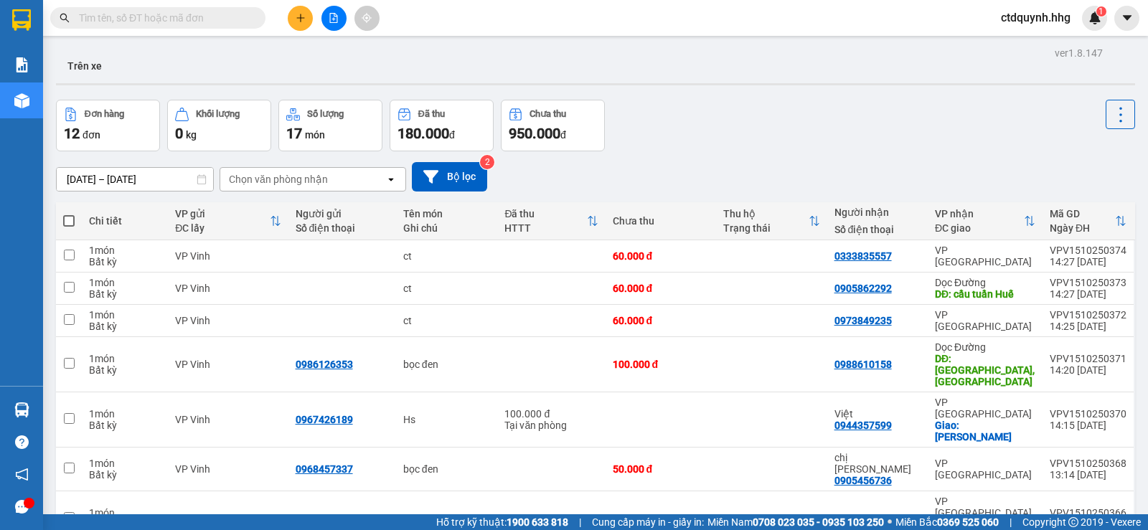
click at [1029, 14] on span "ctdquynh.hhg" at bounding box center [1035, 18] width 93 height 18
click at [1028, 47] on span "Đăng xuất" at bounding box center [1042, 45] width 64 height 16
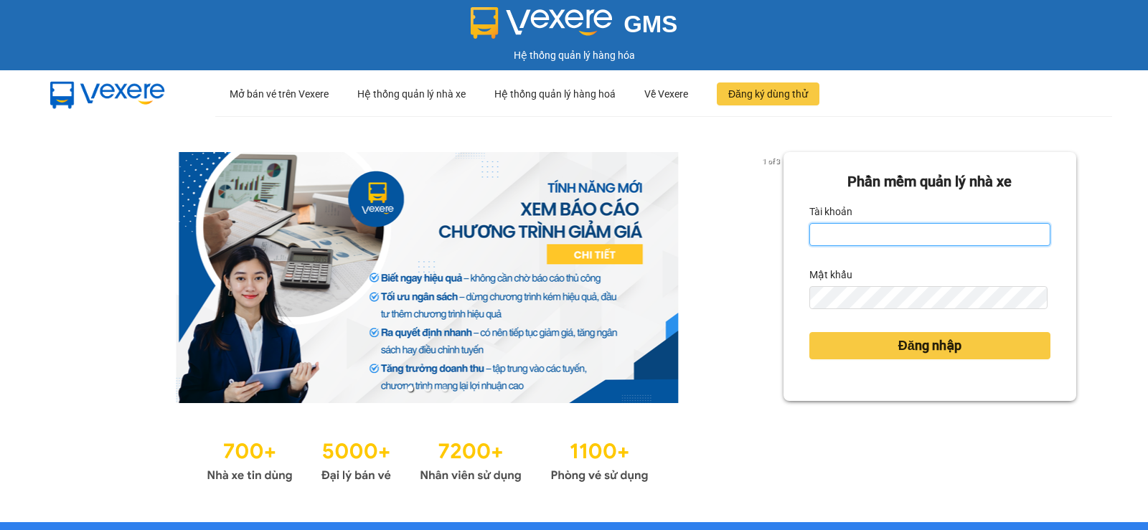
click at [916, 232] on input "Tài khoản" at bounding box center [929, 234] width 241 height 23
type input "dltduong.hhg"
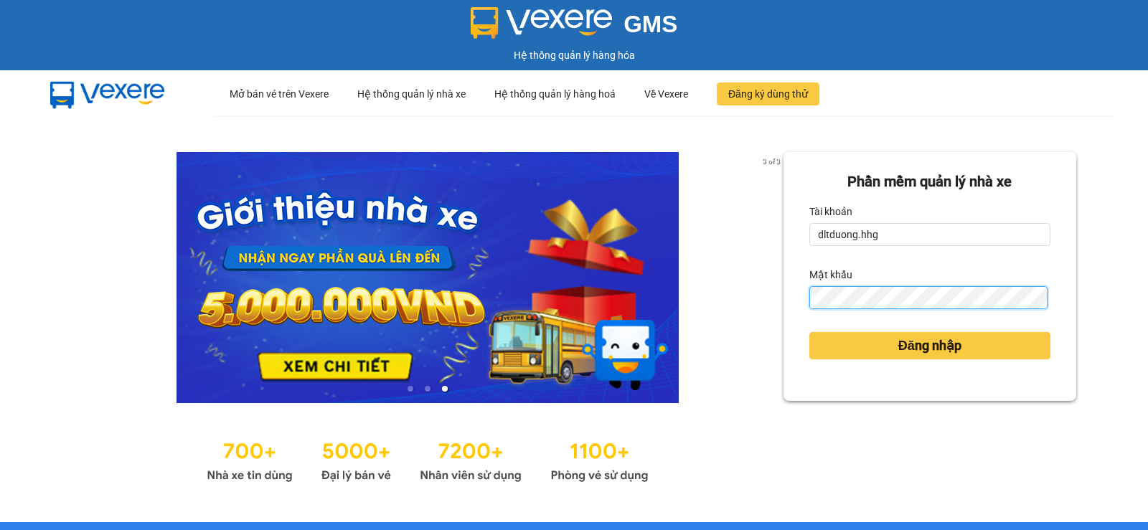
click at [809, 332] on button "Đăng nhập" at bounding box center [929, 345] width 241 height 27
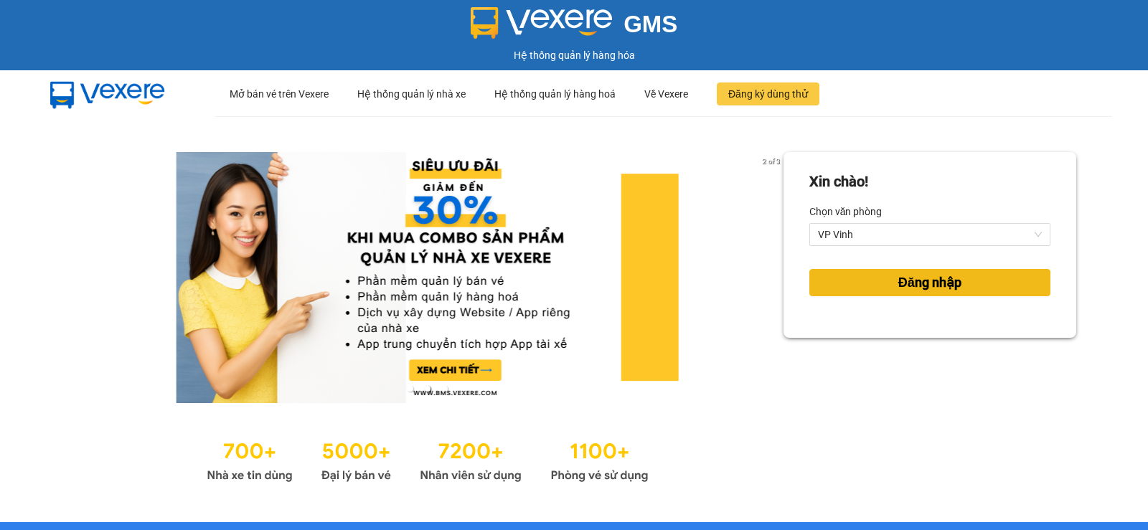
click at [862, 273] on button "Đăng nhập" at bounding box center [929, 282] width 241 height 27
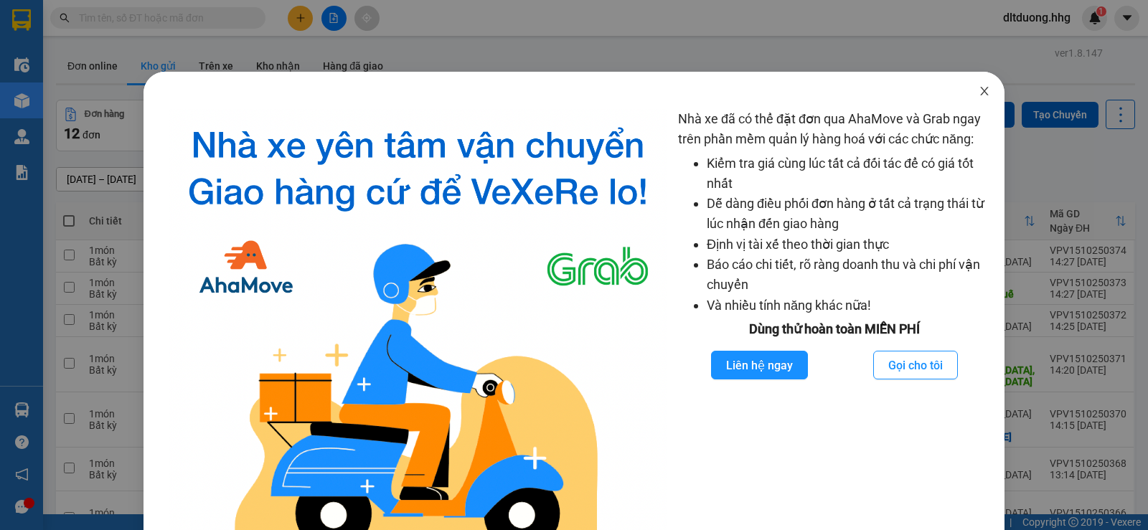
click at [979, 93] on icon "close" at bounding box center [984, 90] width 11 height 11
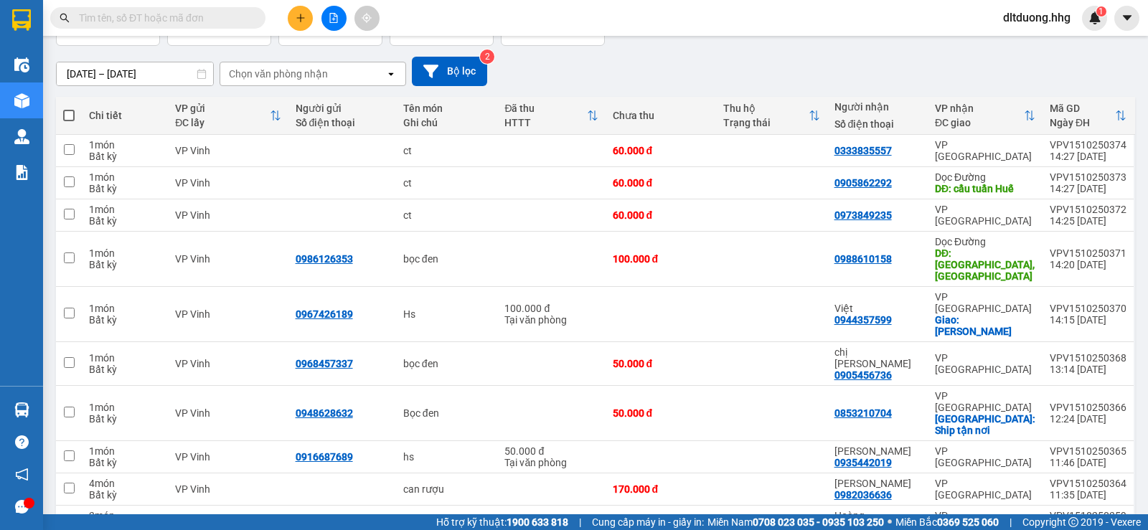
scroll to position [119, 0]
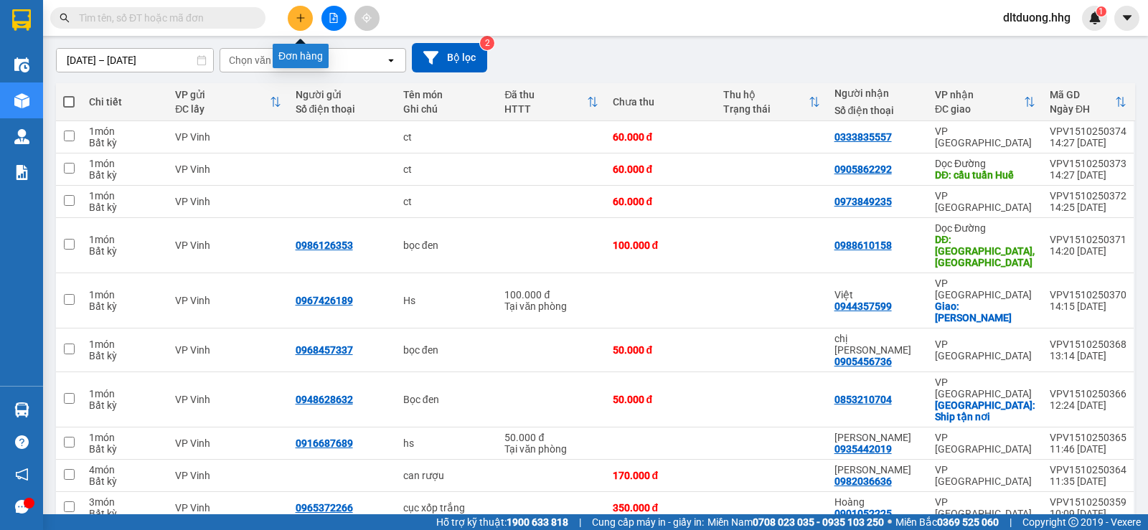
click at [297, 21] on icon "plus" at bounding box center [301, 18] width 10 height 10
